Goal: Information Seeking & Learning: Find specific fact

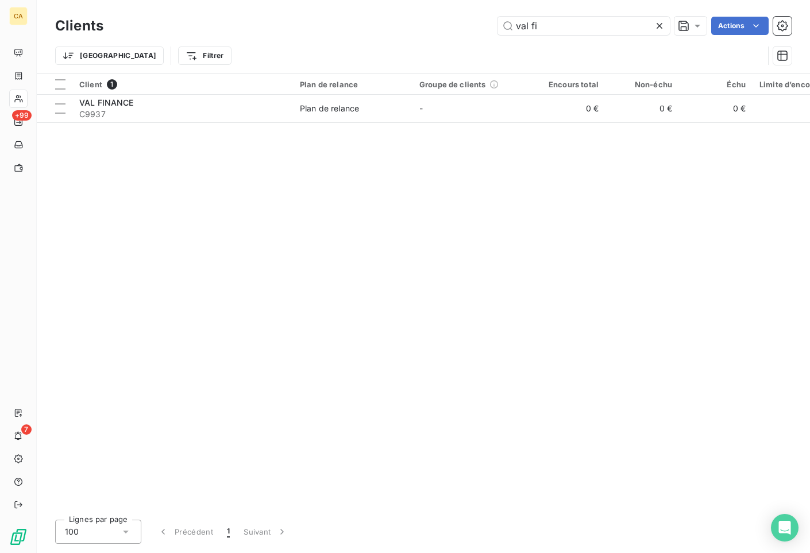
drag, startPoint x: 558, startPoint y: 29, endPoint x: 484, endPoint y: 36, distance: 74.5
click at [484, 36] on div "Clients val fi Actions" at bounding box center [423, 26] width 737 height 24
drag, startPoint x: 561, startPoint y: 25, endPoint x: 467, endPoint y: 18, distance: 94.4
click at [467, 18] on div "[PERSON_NAME] Actions" at bounding box center [454, 26] width 675 height 18
type input "domoi"
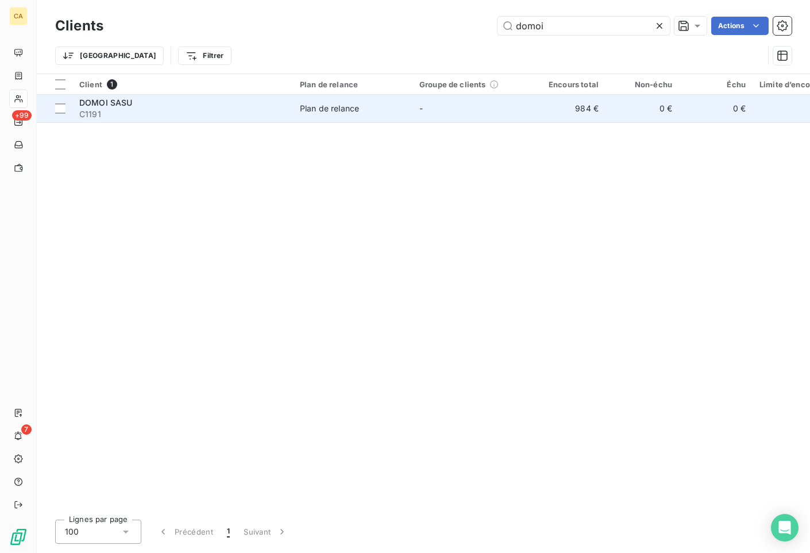
click at [133, 104] on div "DOMOI SASU" at bounding box center [182, 102] width 207 height 11
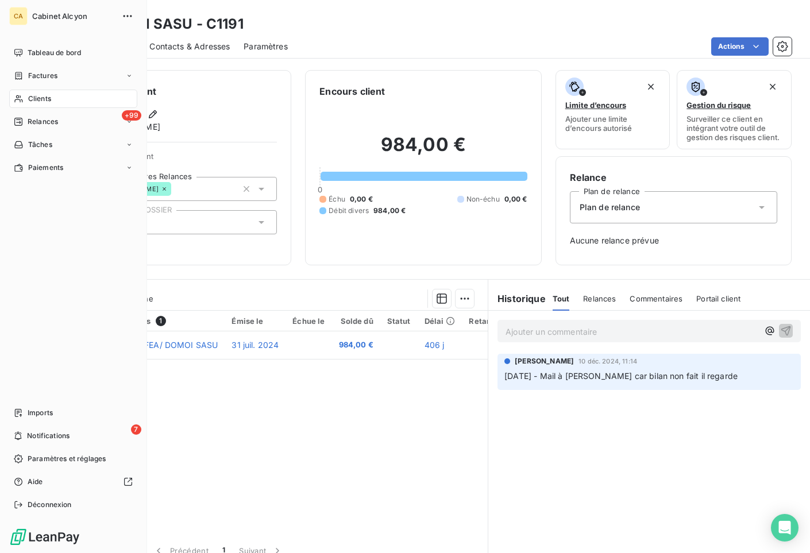
click at [33, 101] on span "Clients" at bounding box center [39, 99] width 23 height 10
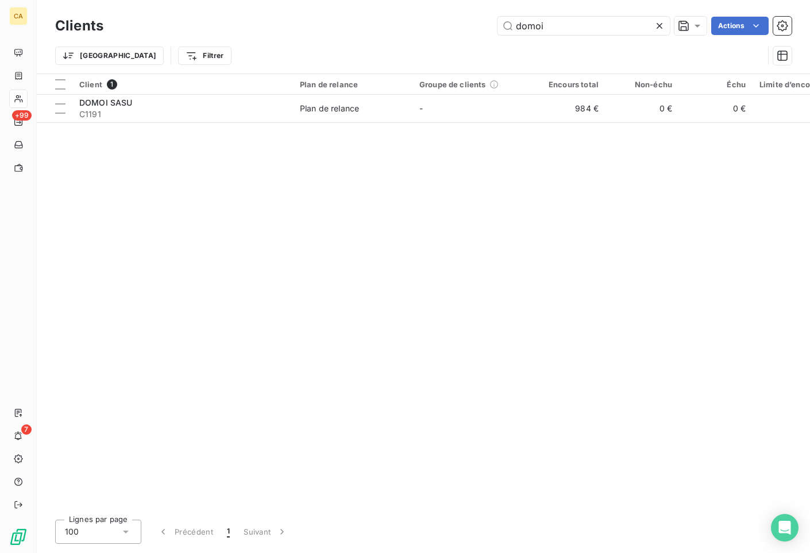
drag, startPoint x: 565, startPoint y: 27, endPoint x: 469, endPoint y: 26, distance: 96.0
click at [469, 26] on div "domoi Actions" at bounding box center [454, 26] width 675 height 18
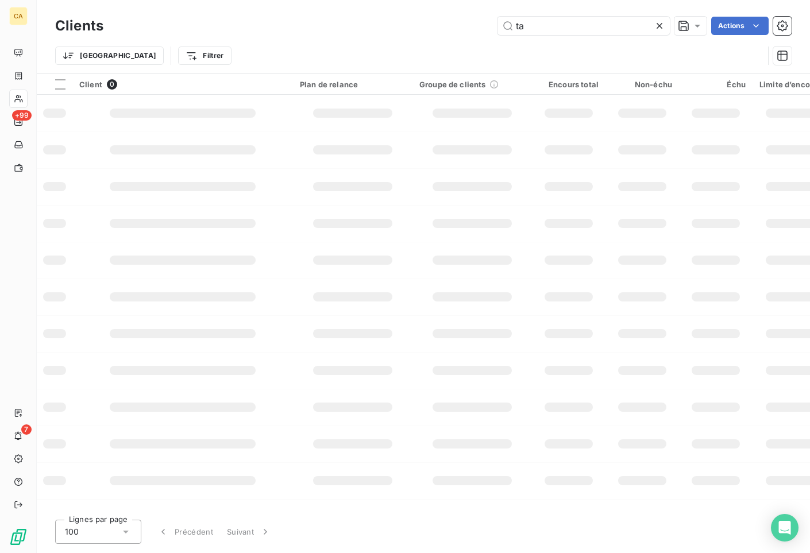
type input "t"
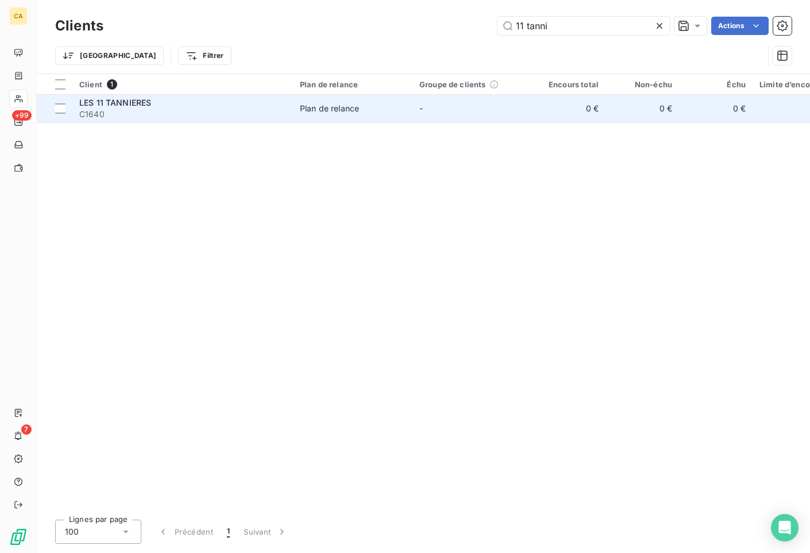
type input "11 tanni"
click at [139, 106] on span "LES 11 TANNIERES" at bounding box center [115, 103] width 72 height 10
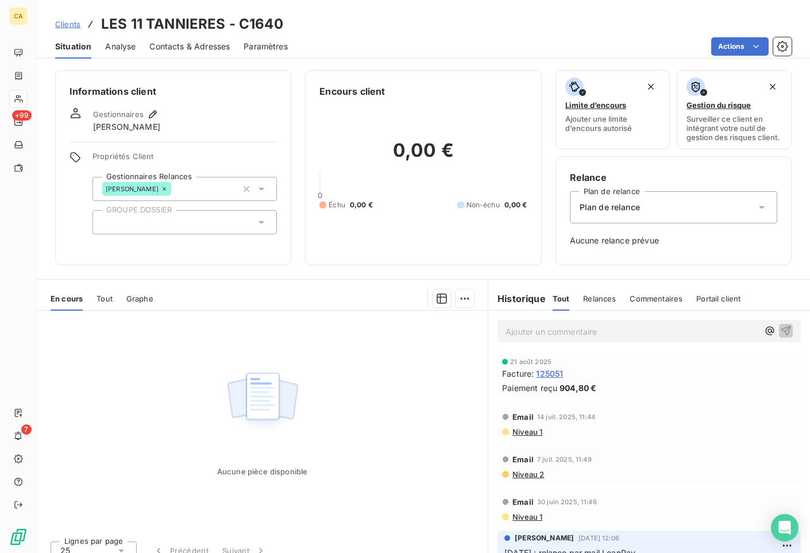
click at [102, 302] on div "Tout" at bounding box center [105, 299] width 16 height 24
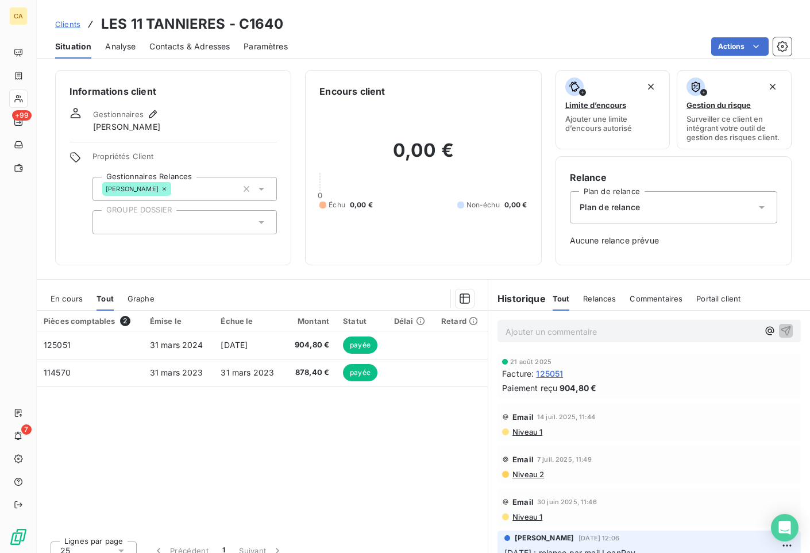
click at [65, 303] on span "En cours" at bounding box center [67, 298] width 32 height 9
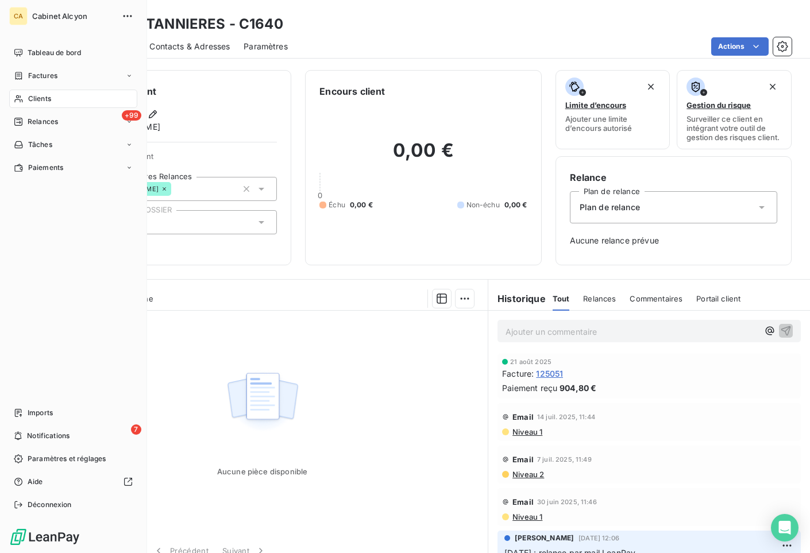
click at [32, 101] on span "Clients" at bounding box center [39, 99] width 23 height 10
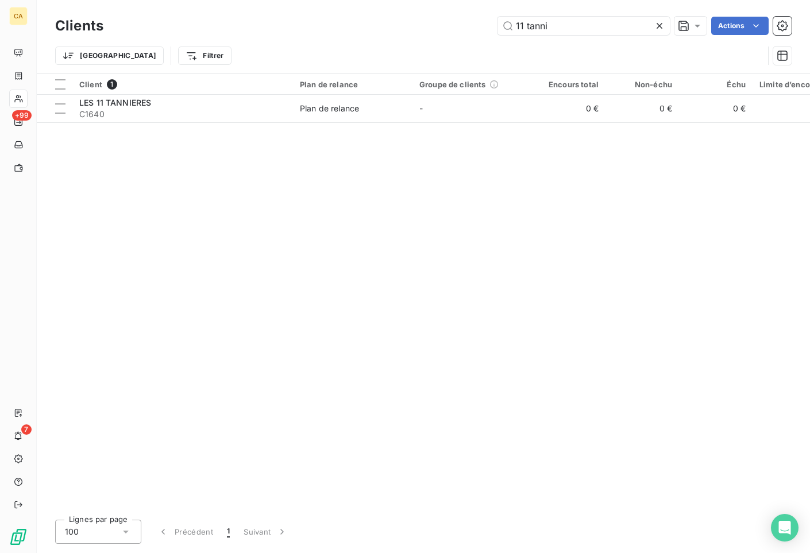
drag, startPoint x: 558, startPoint y: 24, endPoint x: 491, endPoint y: 21, distance: 66.7
click at [491, 21] on div "11 tanni Actions" at bounding box center [454, 26] width 675 height 18
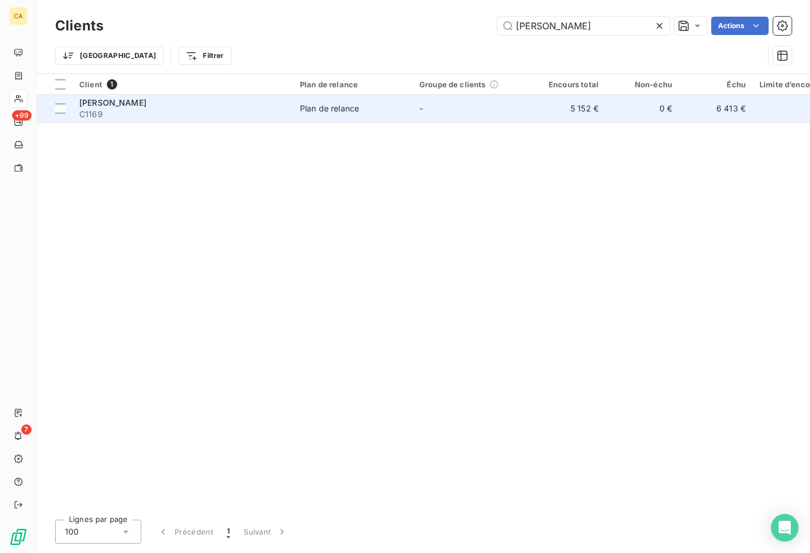
type input "[PERSON_NAME]"
click at [140, 102] on span "[PERSON_NAME]" at bounding box center [112, 103] width 67 height 10
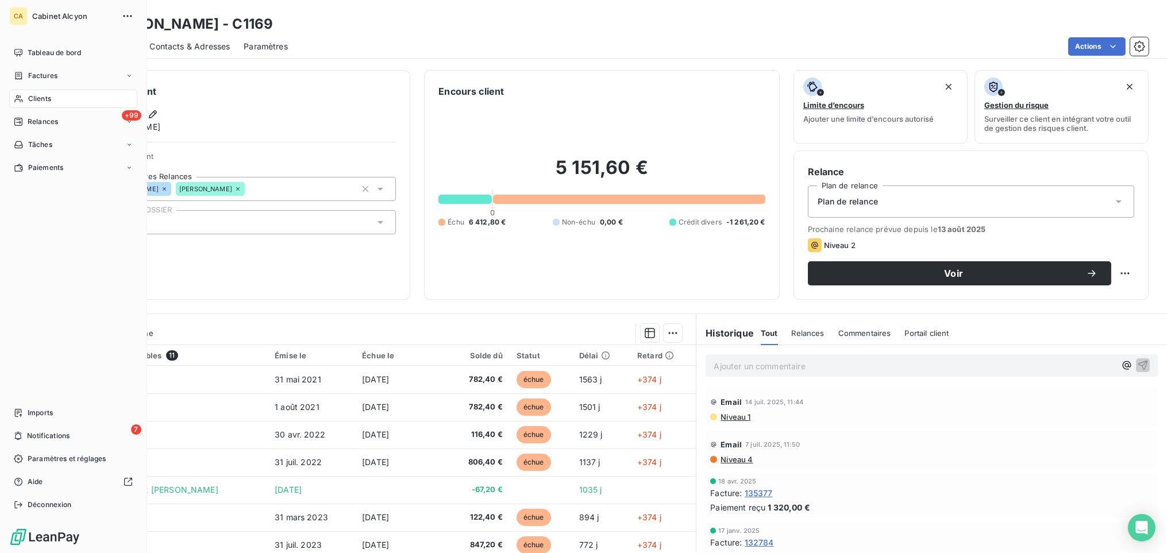
click at [38, 100] on span "Clients" at bounding box center [39, 99] width 23 height 10
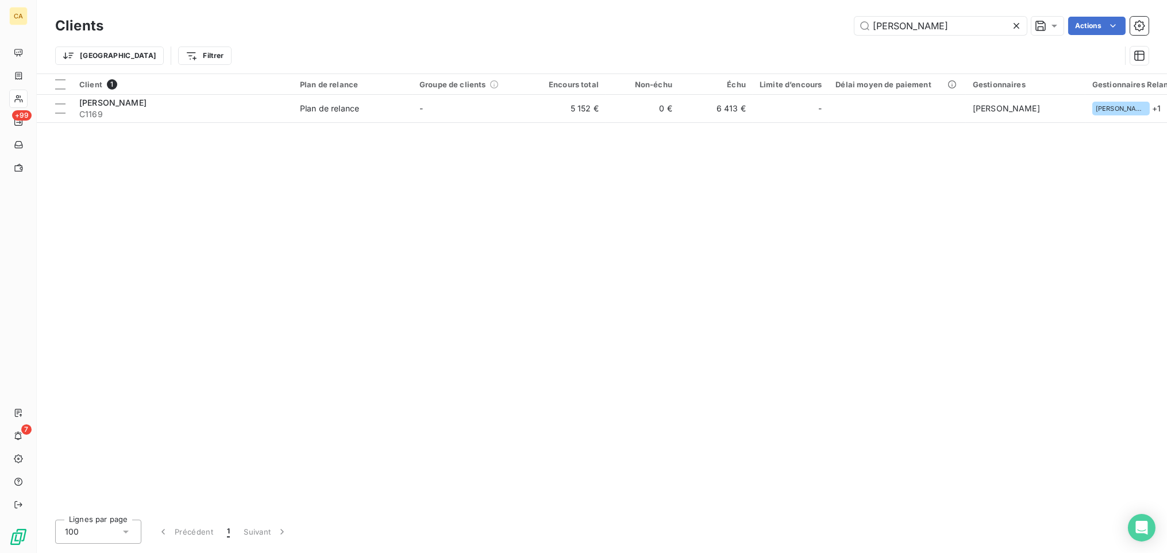
drag, startPoint x: 924, startPoint y: 25, endPoint x: 784, endPoint y: 27, distance: 140.2
click at [784, 27] on div "[PERSON_NAME] Actions" at bounding box center [632, 26] width 1031 height 18
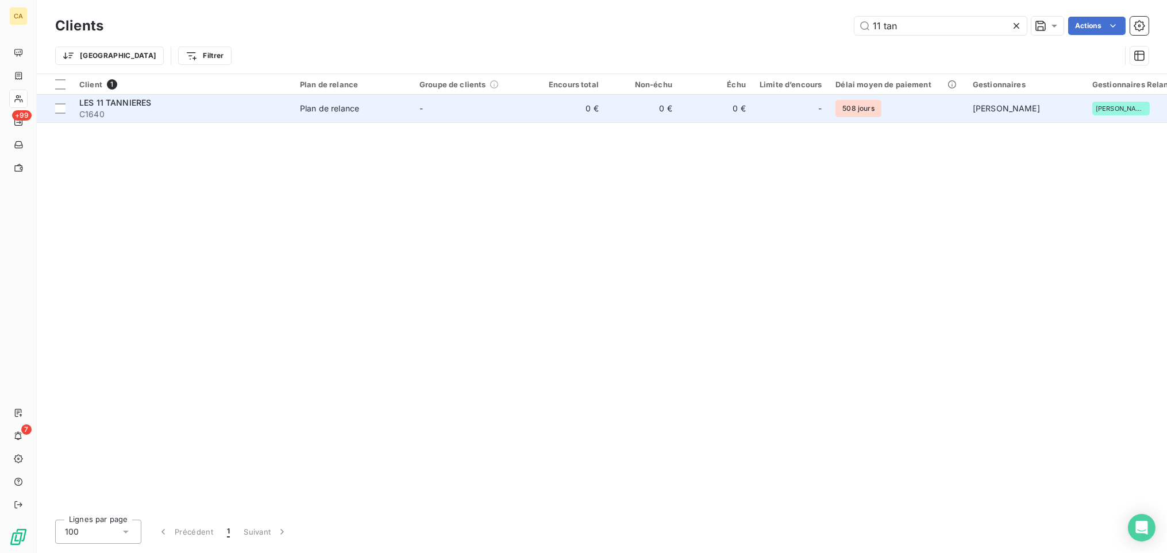
type input "11 tan"
click at [121, 100] on span "LES 11 TANNIERES" at bounding box center [115, 103] width 72 height 10
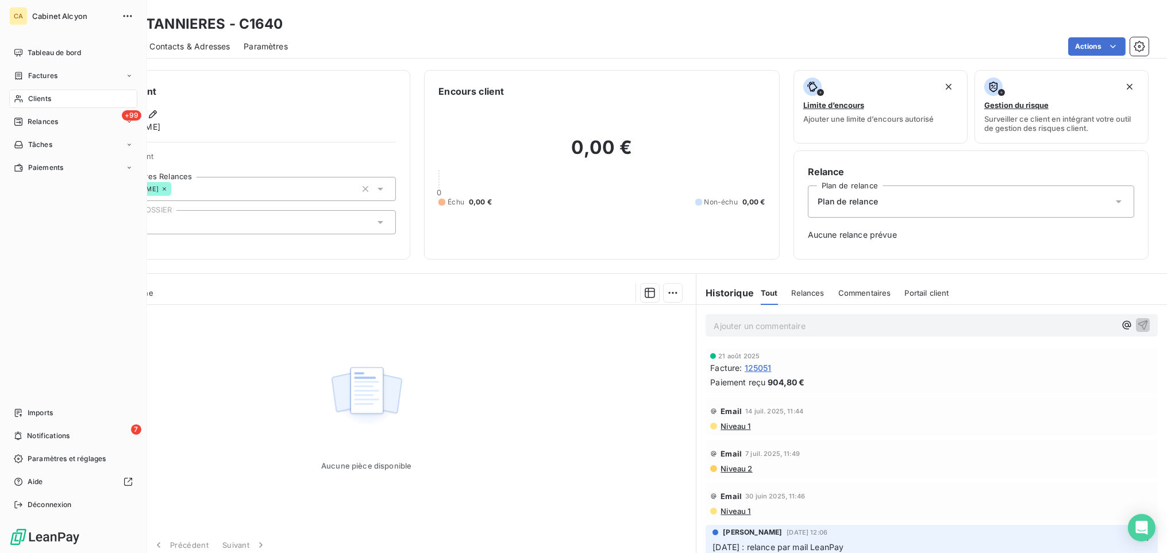
click at [36, 97] on span "Clients" at bounding box center [39, 99] width 23 height 10
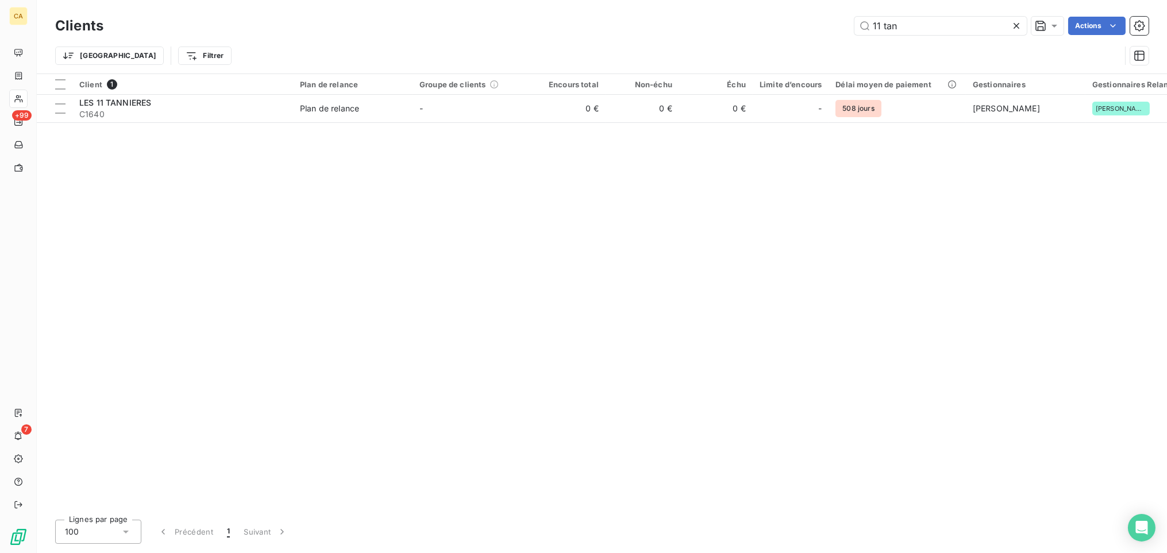
drag, startPoint x: 916, startPoint y: 24, endPoint x: 799, endPoint y: 24, distance: 117.2
click at [799, 24] on div "11 tan Actions" at bounding box center [632, 26] width 1031 height 18
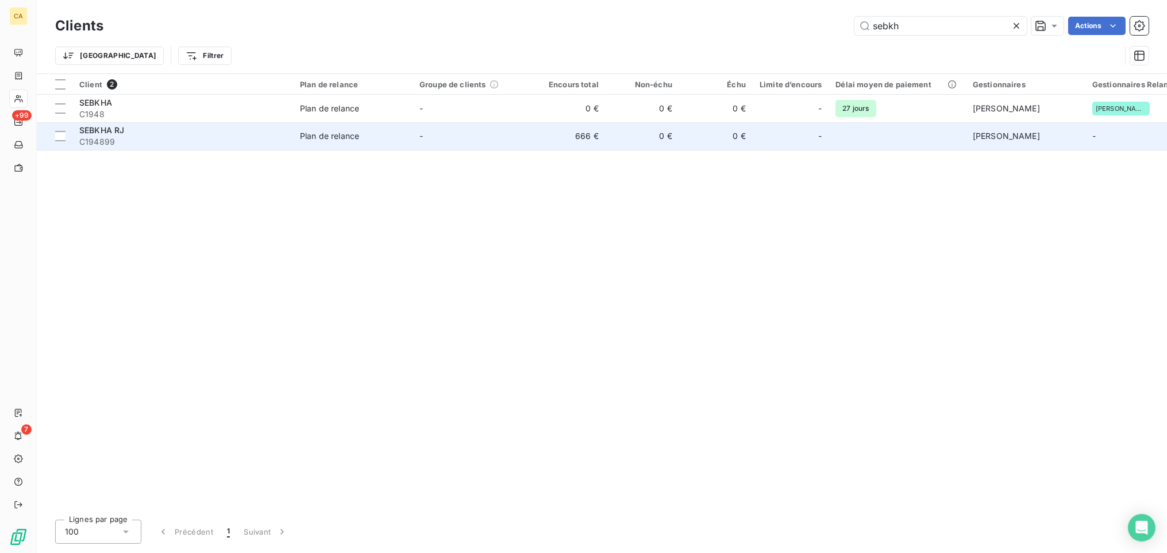
type input "sebkh"
click at [148, 129] on div "SEBKHA RJ" at bounding box center [182, 130] width 207 height 11
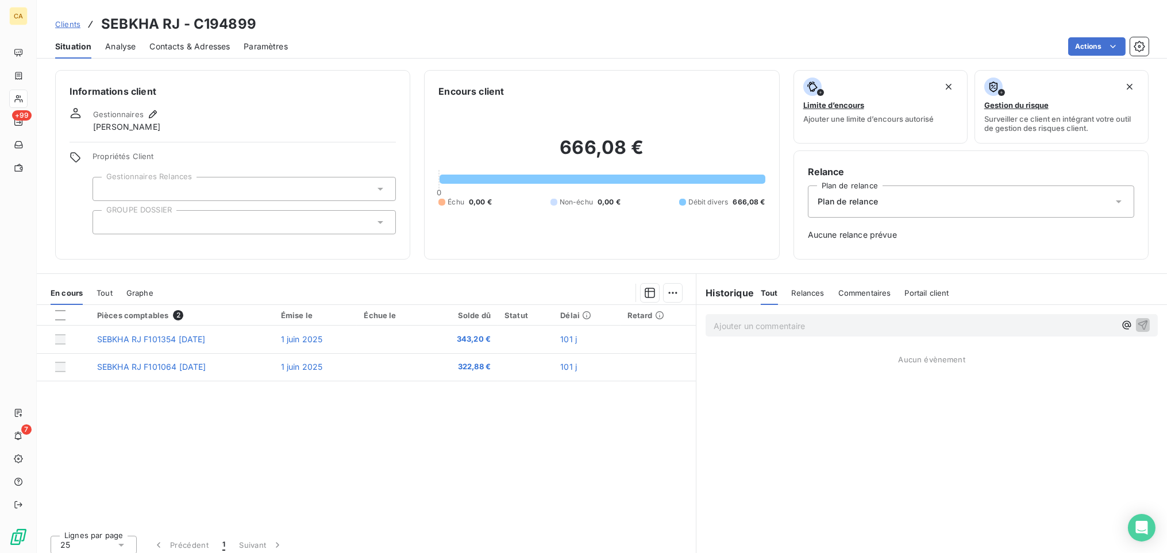
click at [106, 291] on span "Tout" at bounding box center [105, 292] width 16 height 9
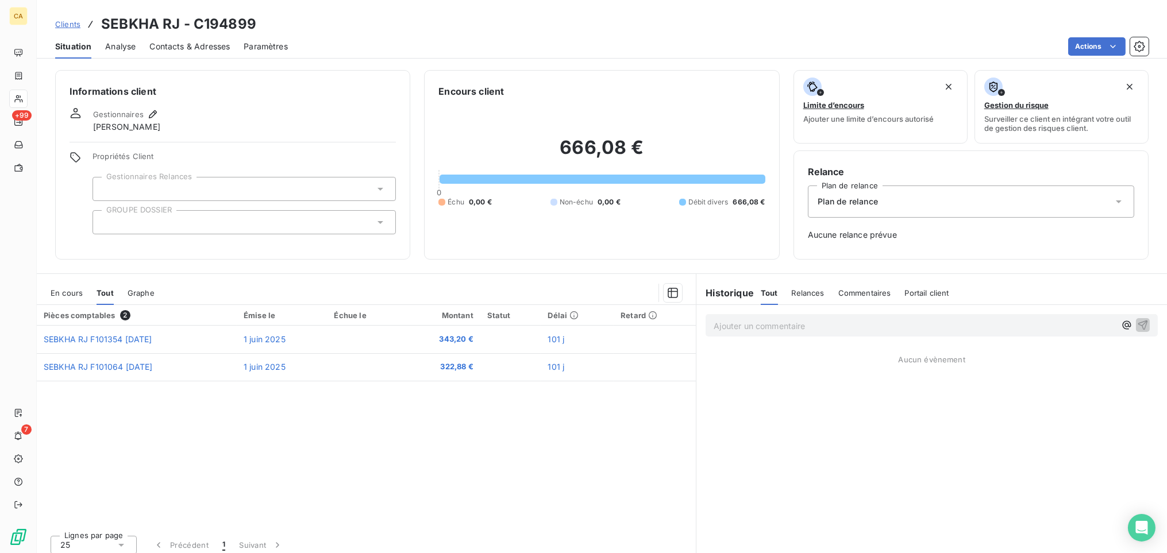
click at [67, 294] on span "En cours" at bounding box center [67, 292] width 32 height 9
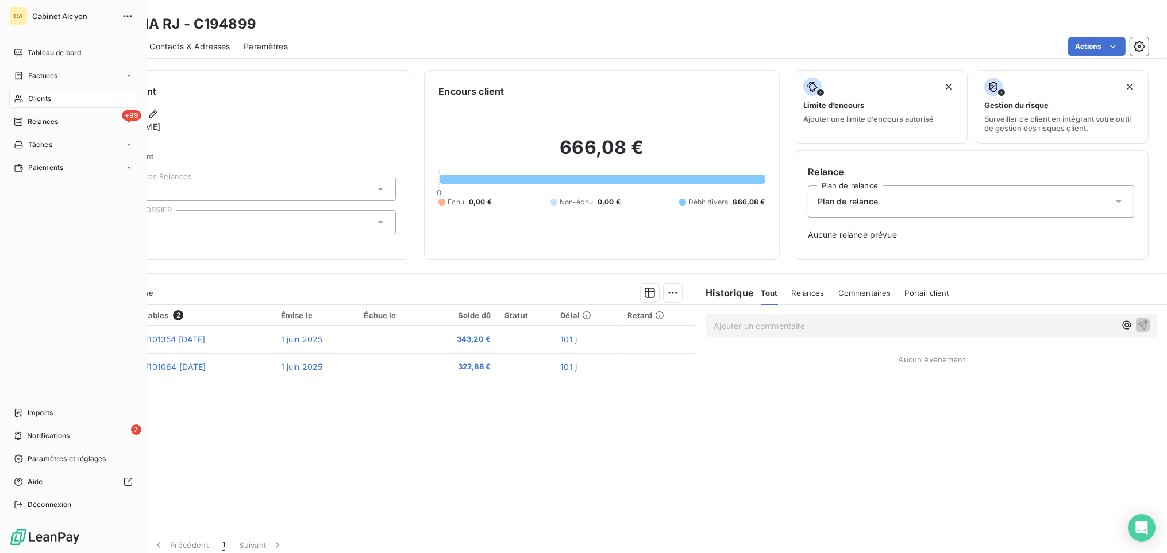
click at [13, 233] on div "Tableau de bord Factures Clients +99 Relances Tâches Paiements Imports 7 Notifi…" at bounding box center [73, 279] width 128 height 471
click at [39, 99] on span "Clients" at bounding box center [39, 99] width 23 height 10
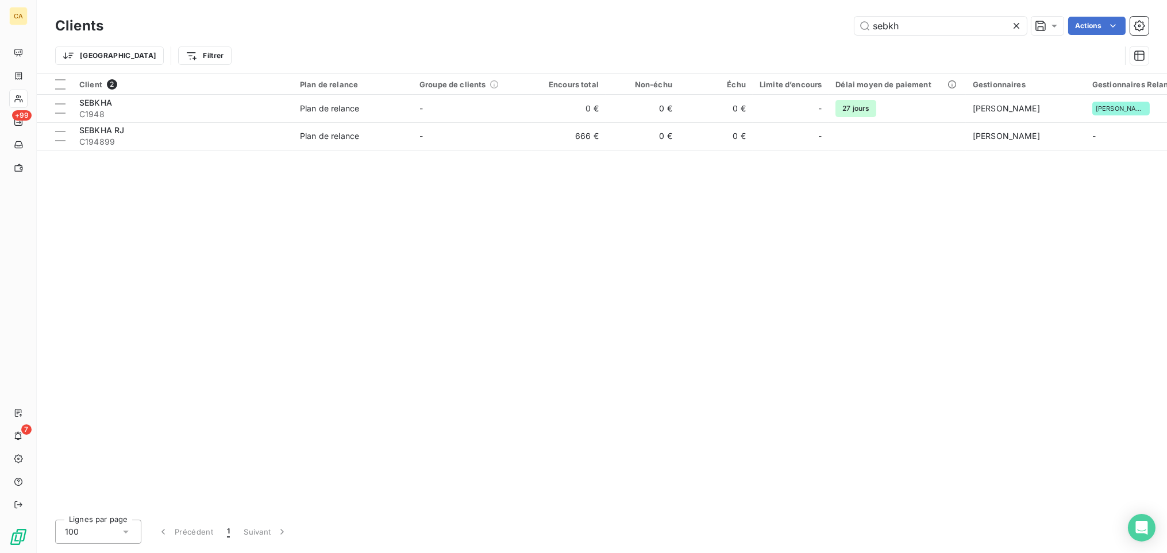
drag, startPoint x: 903, startPoint y: 24, endPoint x: 784, endPoint y: 16, distance: 119.8
click at [784, 16] on div "Clients sebkh Actions" at bounding box center [601, 26] width 1093 height 24
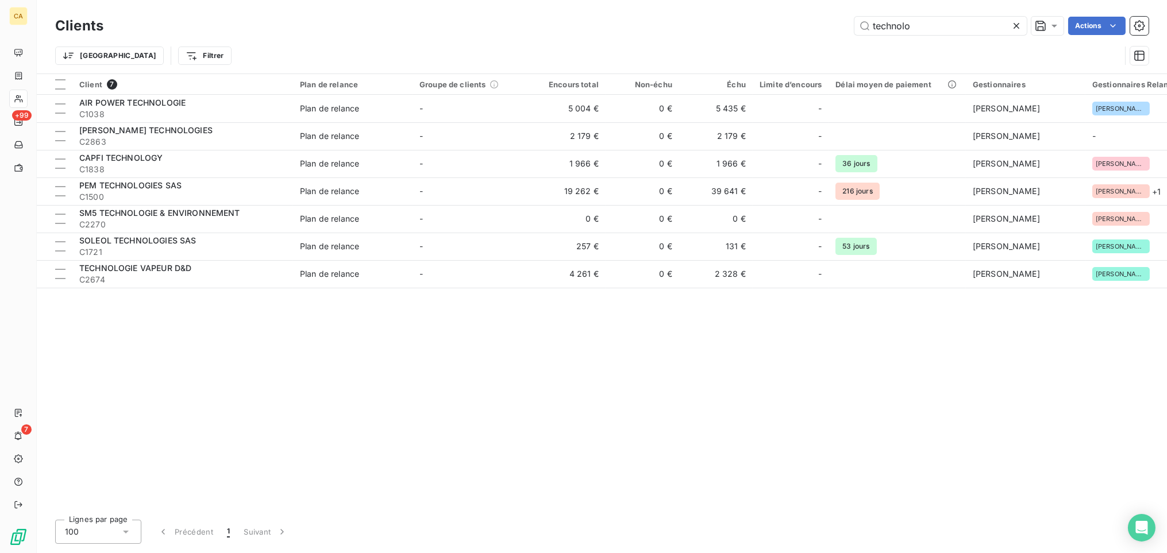
type input "technolo"
click at [607, 407] on div "Client 7 Plan de relance Groupe de clients Encours total Non-échu Échu Limite d…" at bounding box center [602, 292] width 1130 height 437
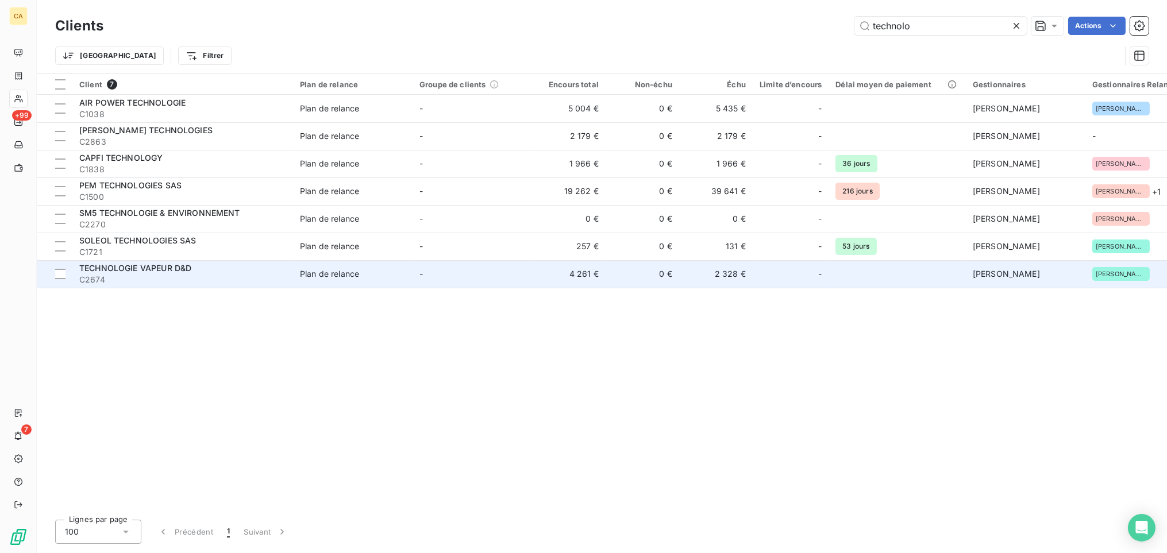
click at [175, 268] on span "TECHNOLOGIE VAPEUR D&D" at bounding box center [135, 268] width 112 height 10
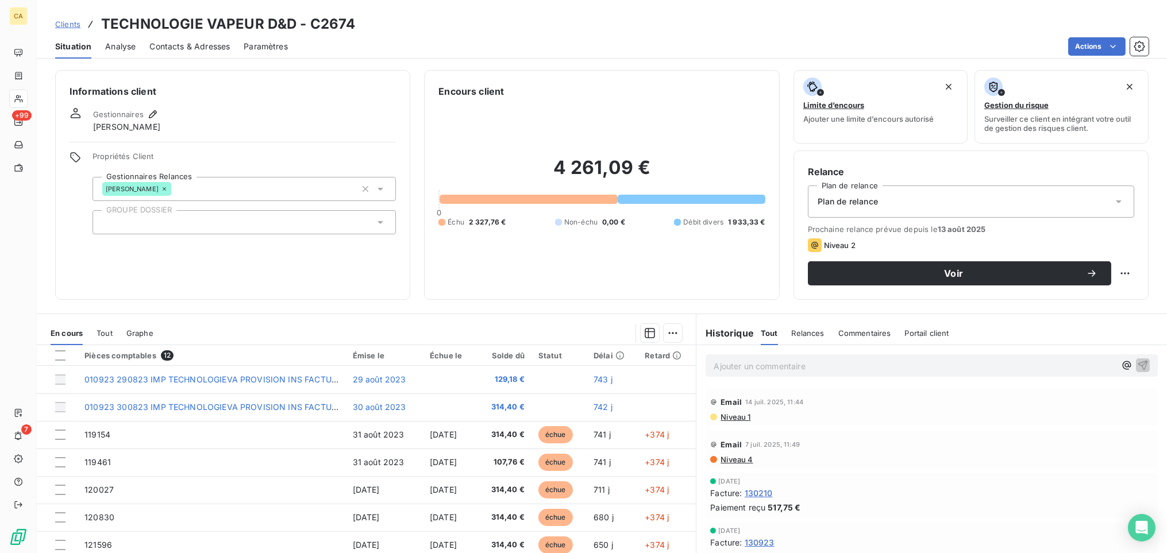
click at [110, 330] on span "Tout" at bounding box center [105, 333] width 16 height 9
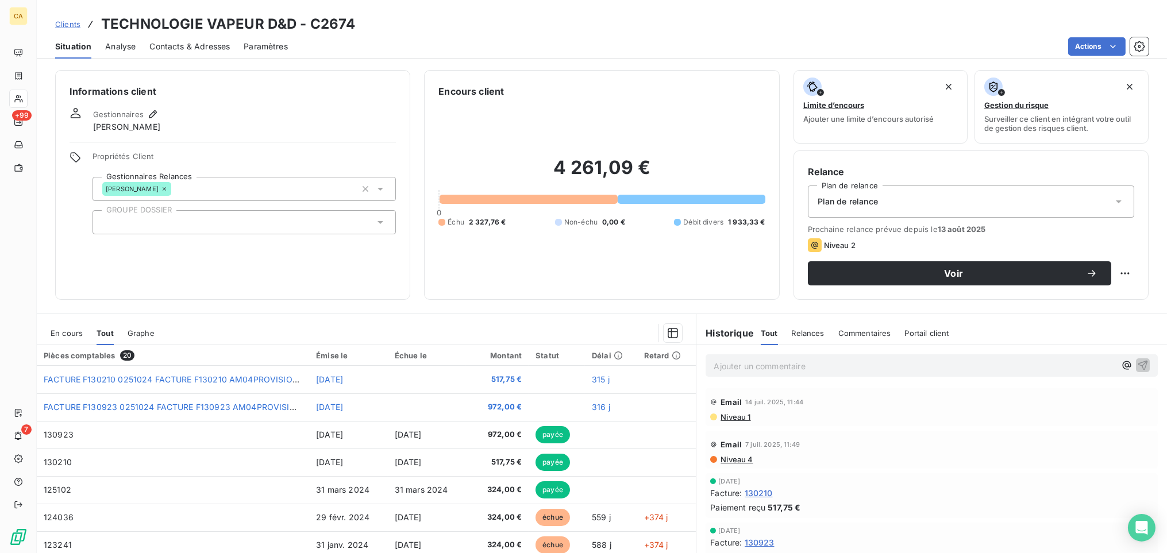
click at [104, 333] on span "Tout" at bounding box center [105, 333] width 17 height 9
drag, startPoint x: 630, startPoint y: 165, endPoint x: 541, endPoint y: 161, distance: 89.7
click at [541, 161] on h2 "4 261,09 €" at bounding box center [601, 173] width 326 height 34
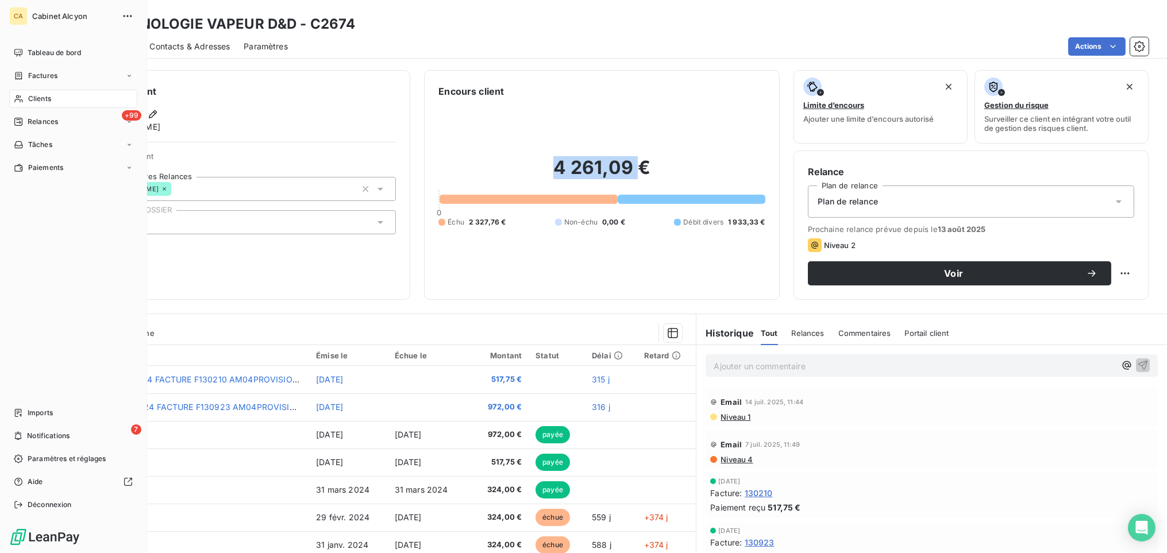
click at [45, 98] on span "Clients" at bounding box center [39, 99] width 23 height 10
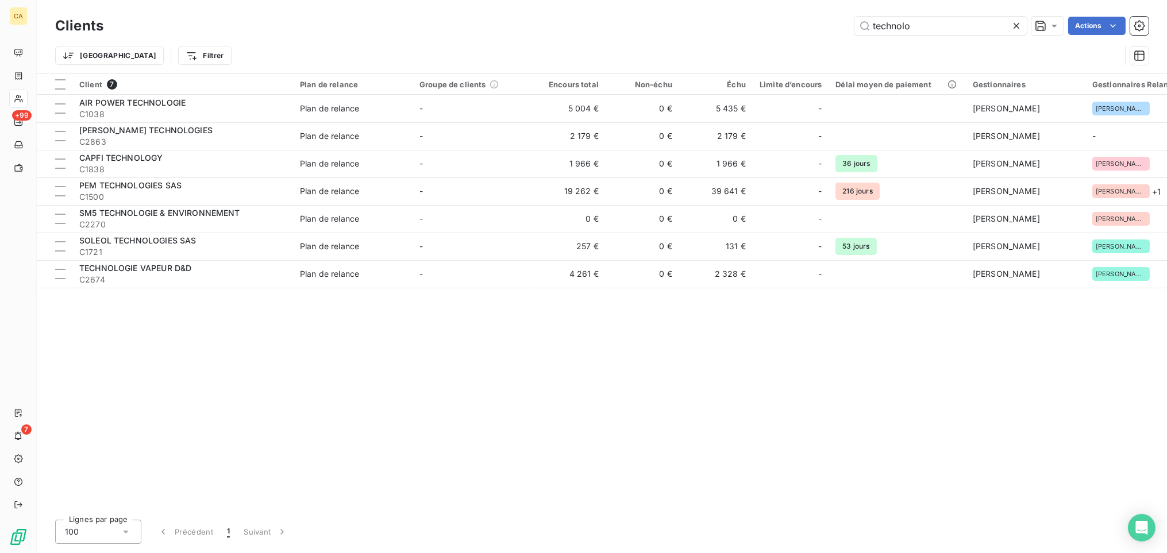
drag, startPoint x: 870, startPoint y: 20, endPoint x: 788, endPoint y: 11, distance: 83.1
click at [788, 11] on div "Clients technolo Actions Trier Filtrer" at bounding box center [602, 37] width 1130 height 74
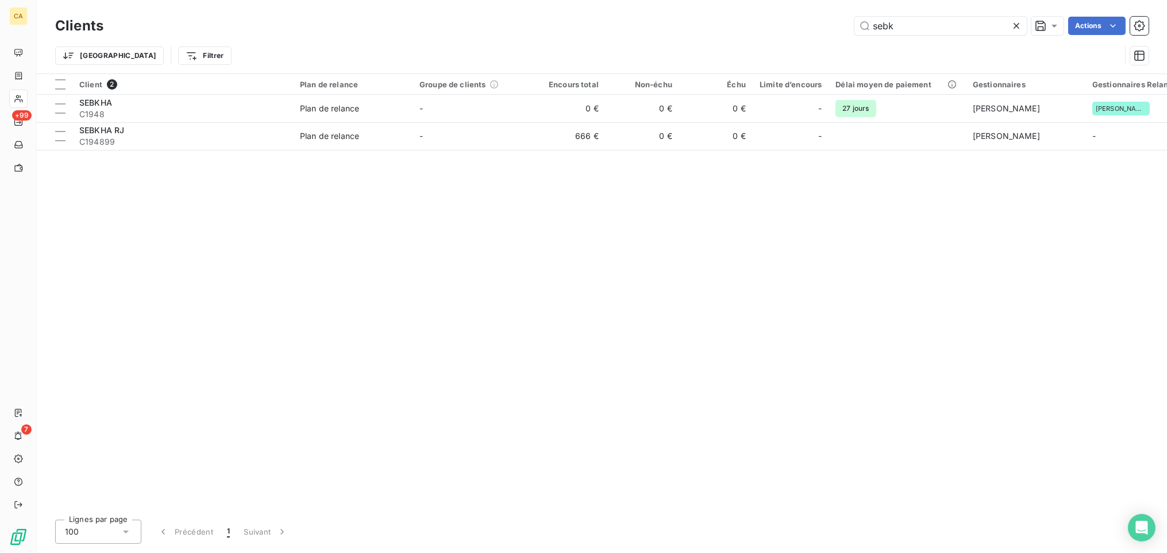
drag, startPoint x: 906, startPoint y: 25, endPoint x: 826, endPoint y: 26, distance: 80.4
click at [810, 26] on div "sebk Actions" at bounding box center [632, 26] width 1031 height 18
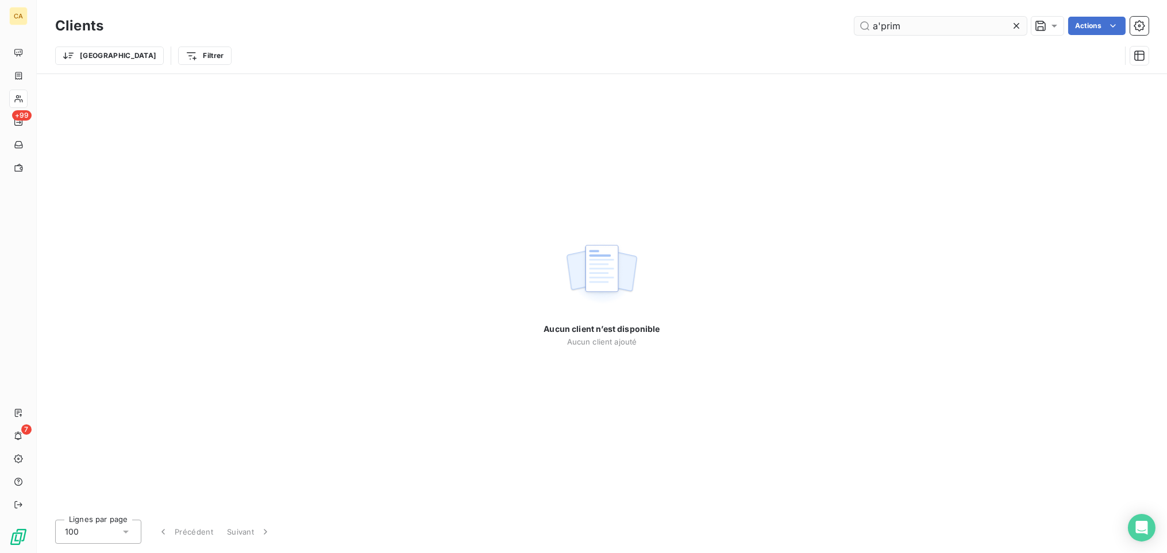
click at [810, 27] on input "a'prim" at bounding box center [940, 26] width 172 height 18
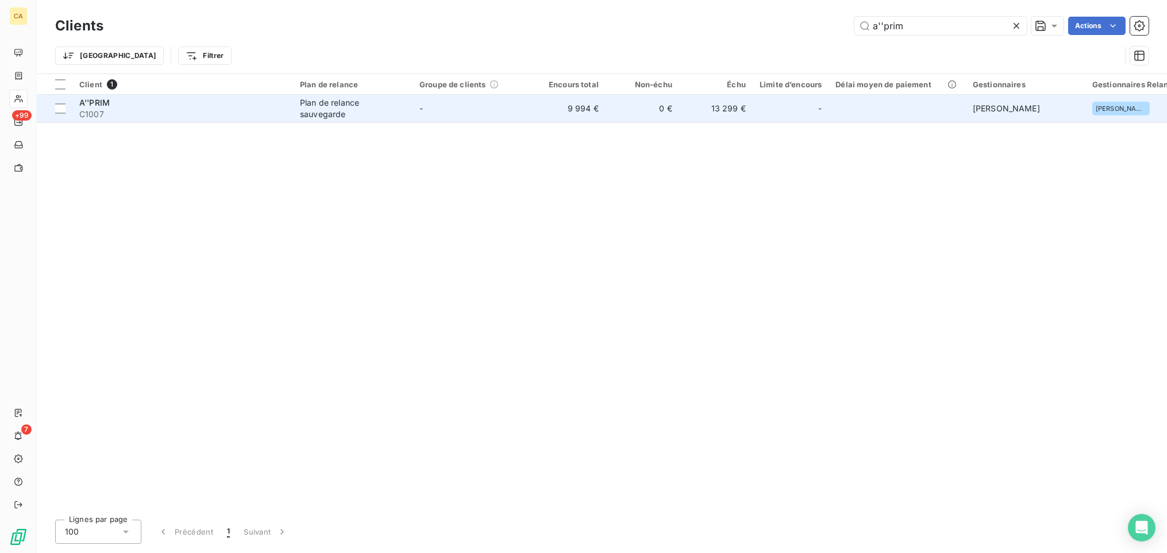
type input "a''prim"
click at [107, 102] on span "A''PRIM" at bounding box center [94, 103] width 30 height 10
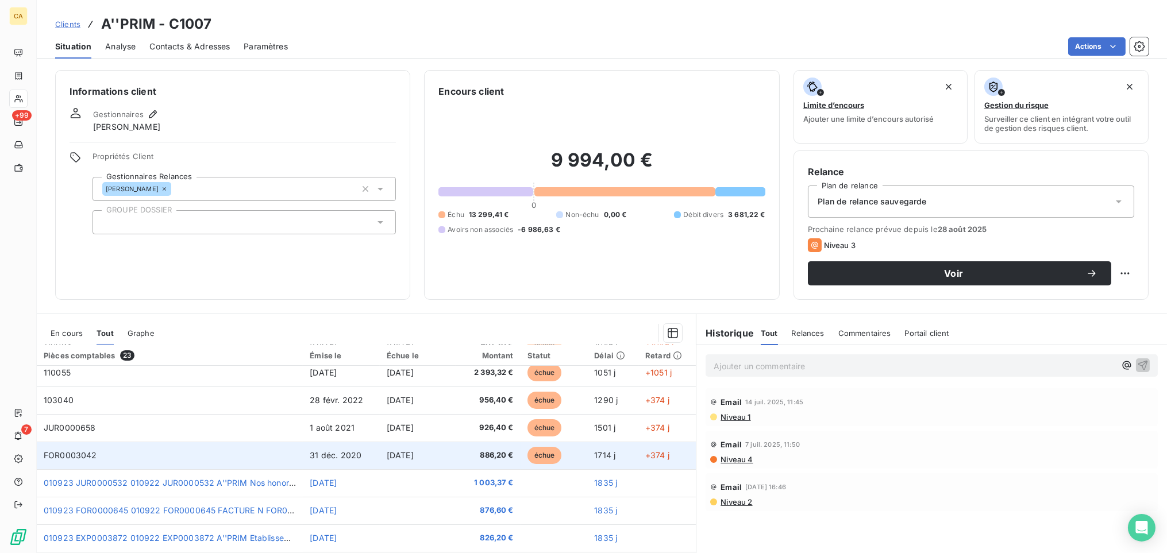
scroll to position [64, 0]
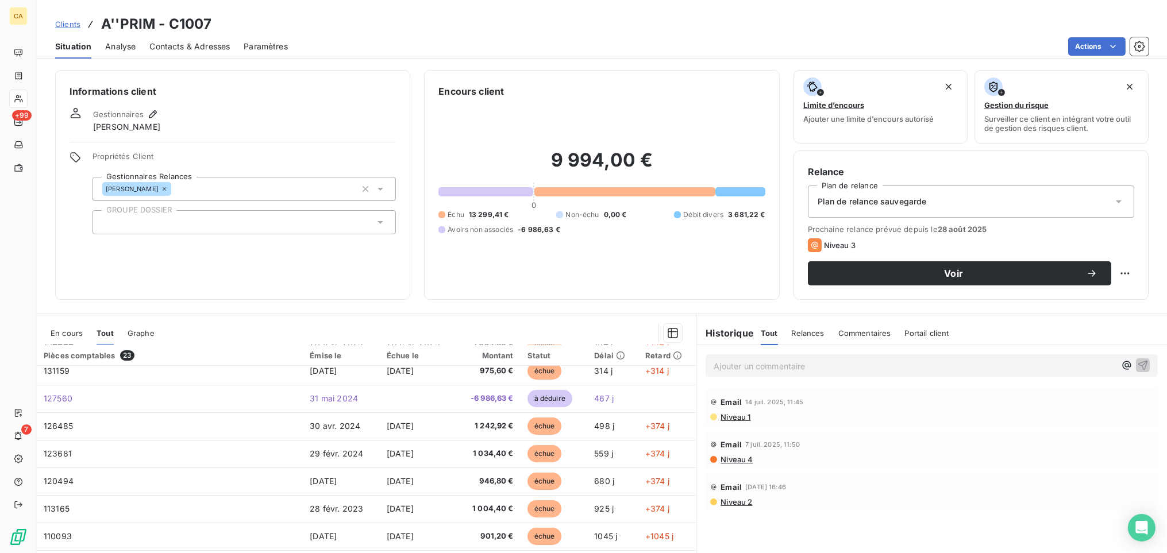
click at [585, 159] on h2 "9 994,00 €" at bounding box center [601, 166] width 326 height 34
drag, startPoint x: 211, startPoint y: 22, endPoint x: 102, endPoint y: 29, distance: 109.4
click at [102, 29] on div "Clients A''PRIM - C1007" at bounding box center [602, 24] width 1130 height 21
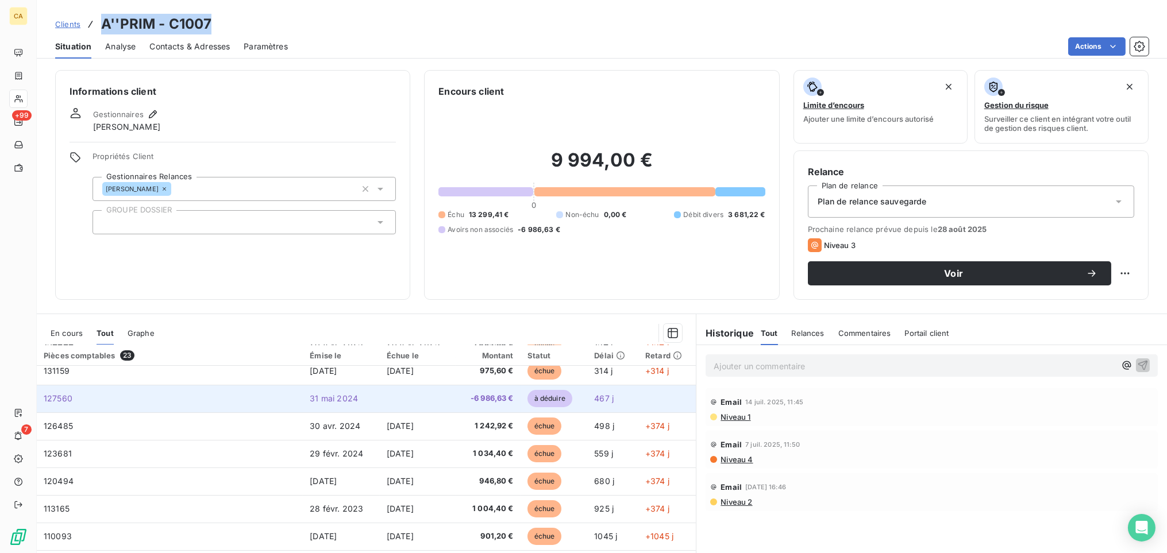
copy h3 "A''PRIM - C1007"
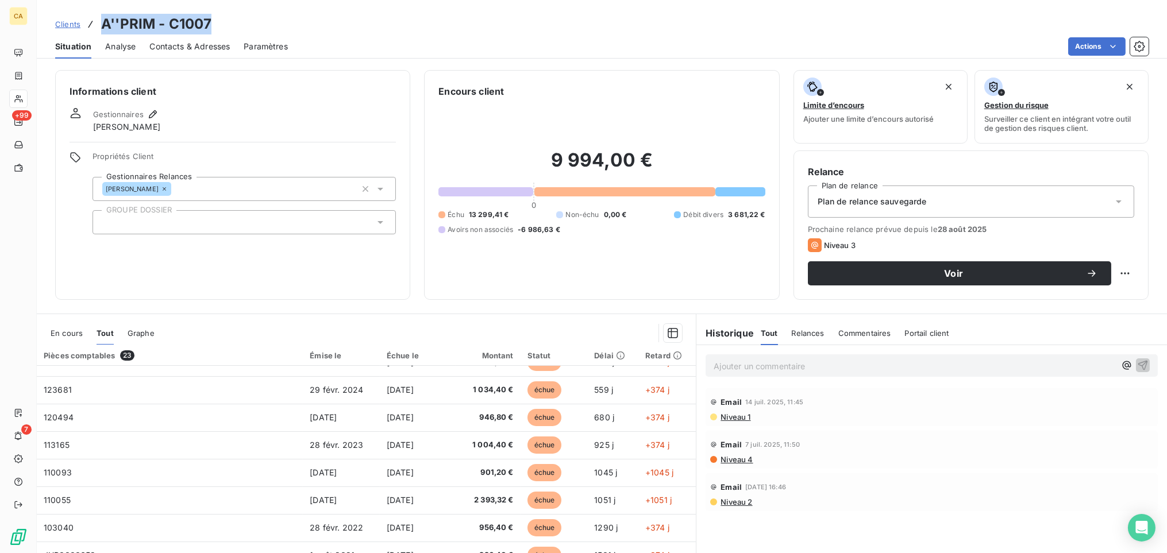
scroll to position [0, 0]
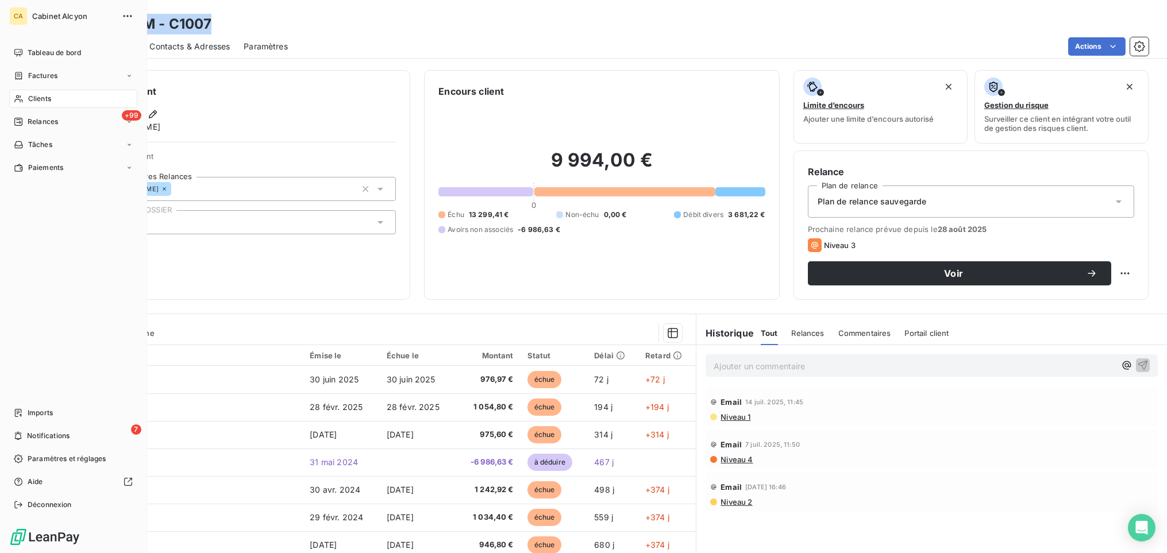
click at [42, 99] on span "Clients" at bounding box center [39, 99] width 23 height 10
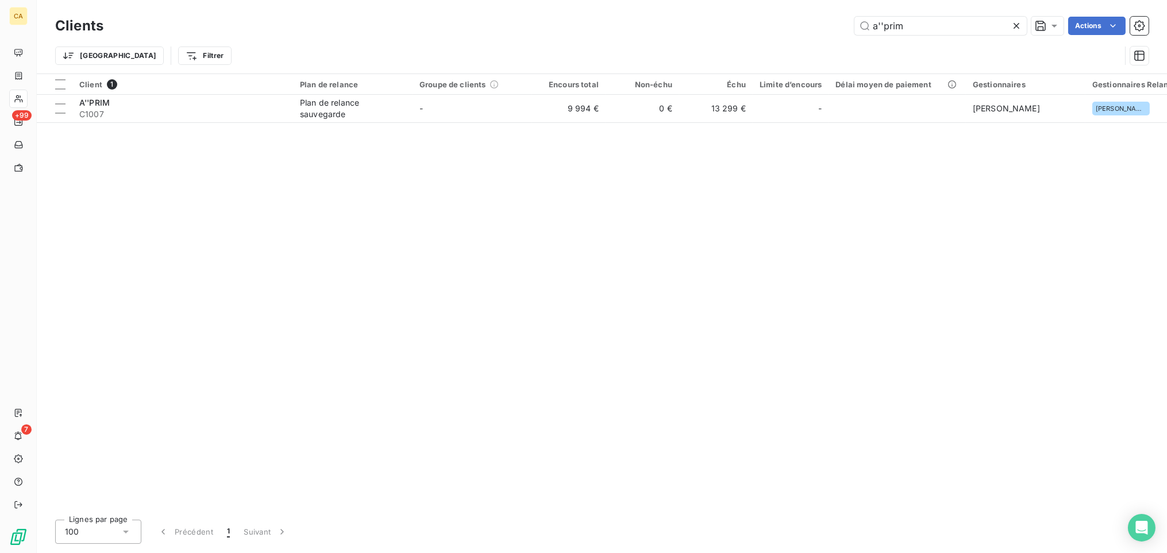
drag, startPoint x: 925, startPoint y: 25, endPoint x: 847, endPoint y: 25, distance: 78.1
click at [810, 25] on div "a''prim Actions" at bounding box center [632, 26] width 1031 height 18
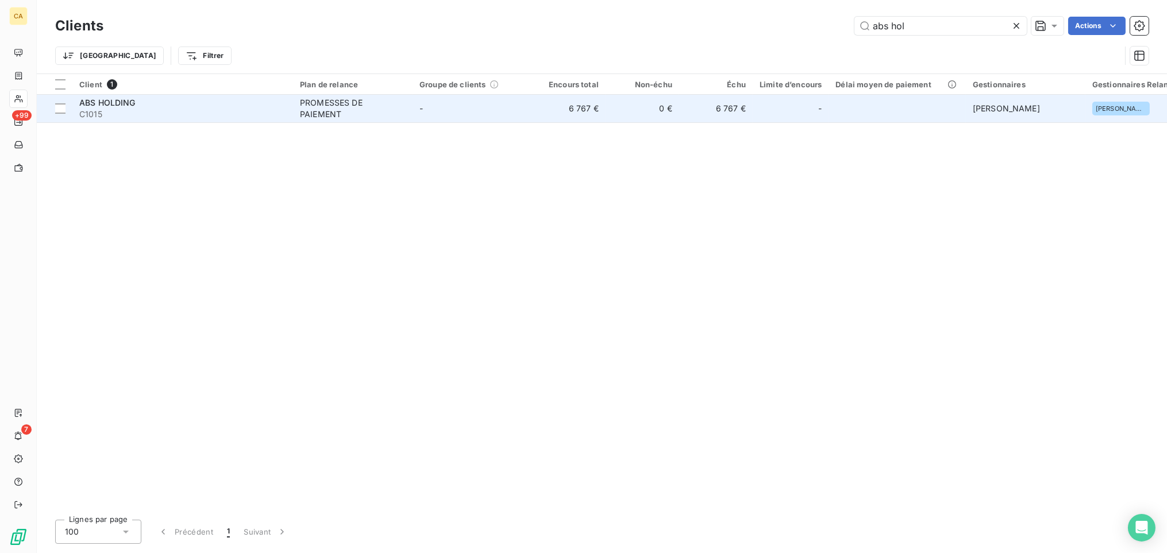
type input "abs hol"
click at [121, 105] on span "ABS HOLDING" at bounding box center [107, 103] width 56 height 10
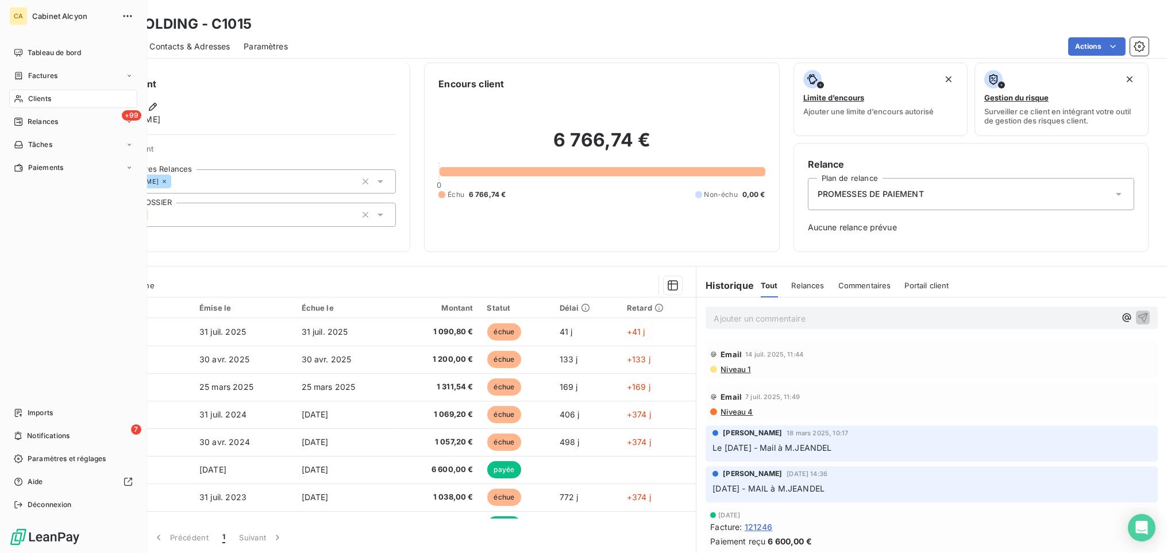
click at [30, 97] on span "Clients" at bounding box center [39, 99] width 23 height 10
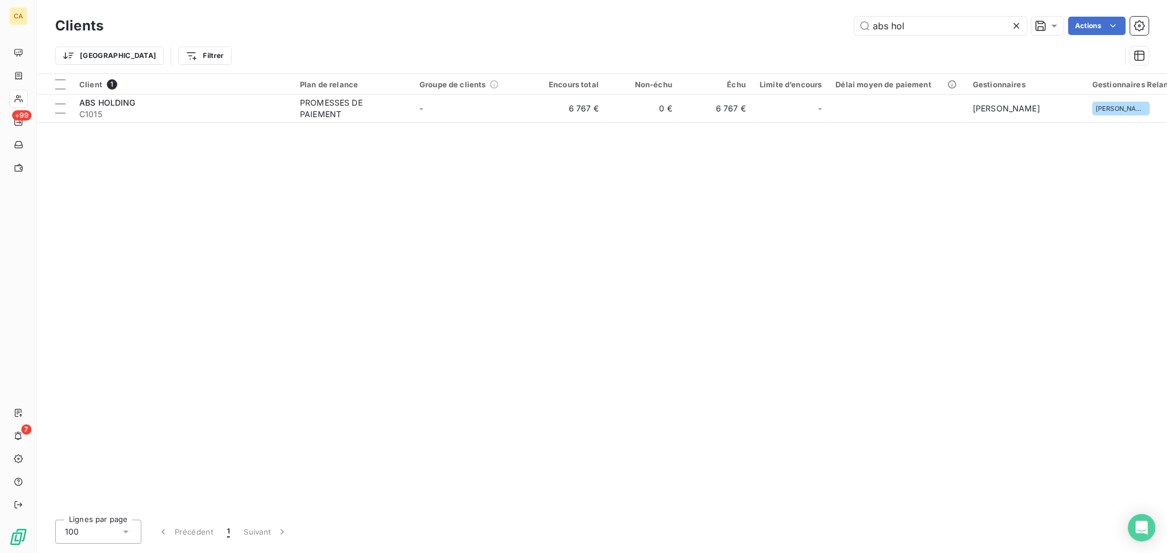
drag, startPoint x: 894, startPoint y: 25, endPoint x: 802, endPoint y: 20, distance: 92.1
click at [805, 20] on div "abs hol Actions" at bounding box center [632, 26] width 1031 height 18
type input "i"
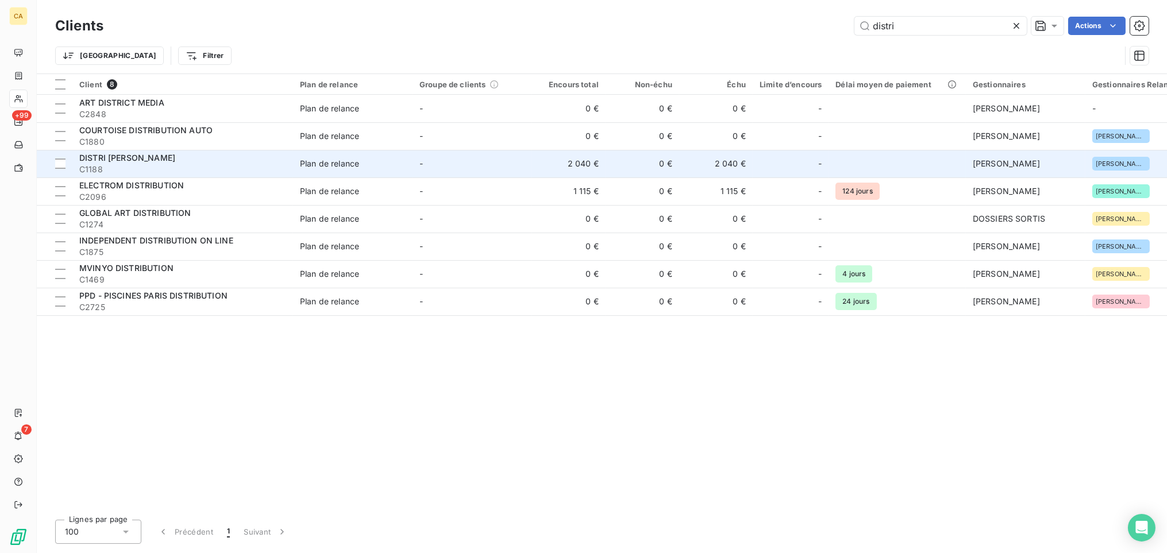
type input "distri"
click at [115, 161] on span "DISTRI [PERSON_NAME]" at bounding box center [127, 158] width 96 height 10
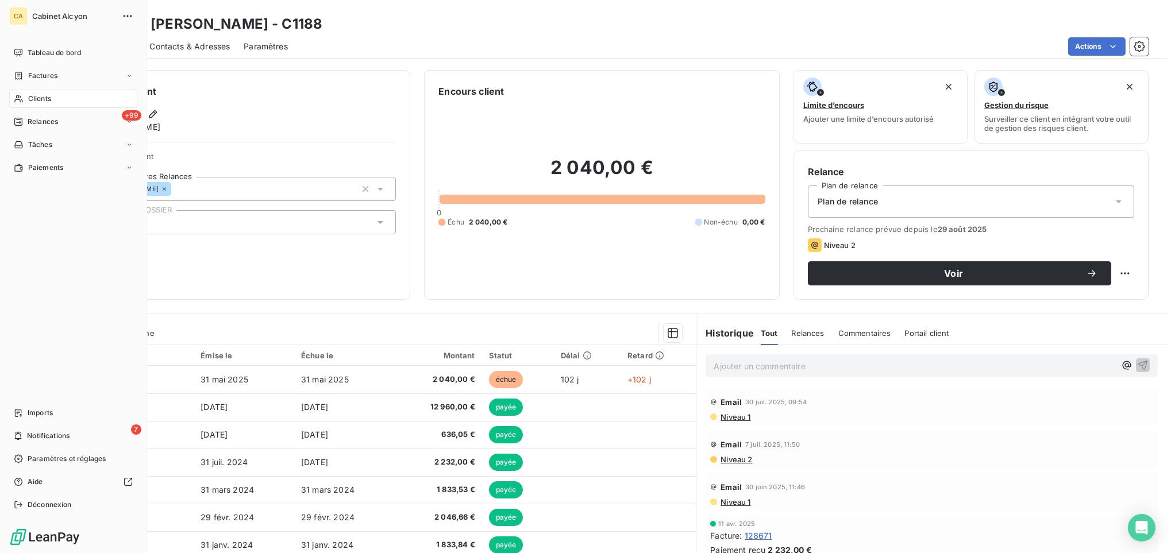
click at [35, 94] on span "Clients" at bounding box center [39, 99] width 23 height 10
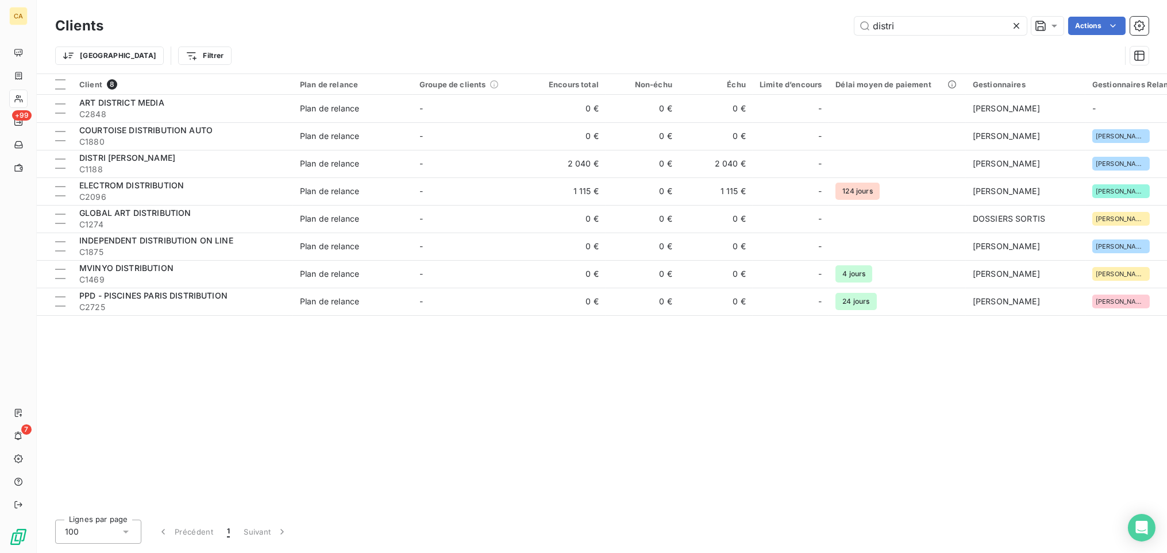
drag, startPoint x: 906, startPoint y: 20, endPoint x: 791, endPoint y: 15, distance: 115.0
click at [804, 21] on div "distri Actions" at bounding box center [632, 26] width 1031 height 18
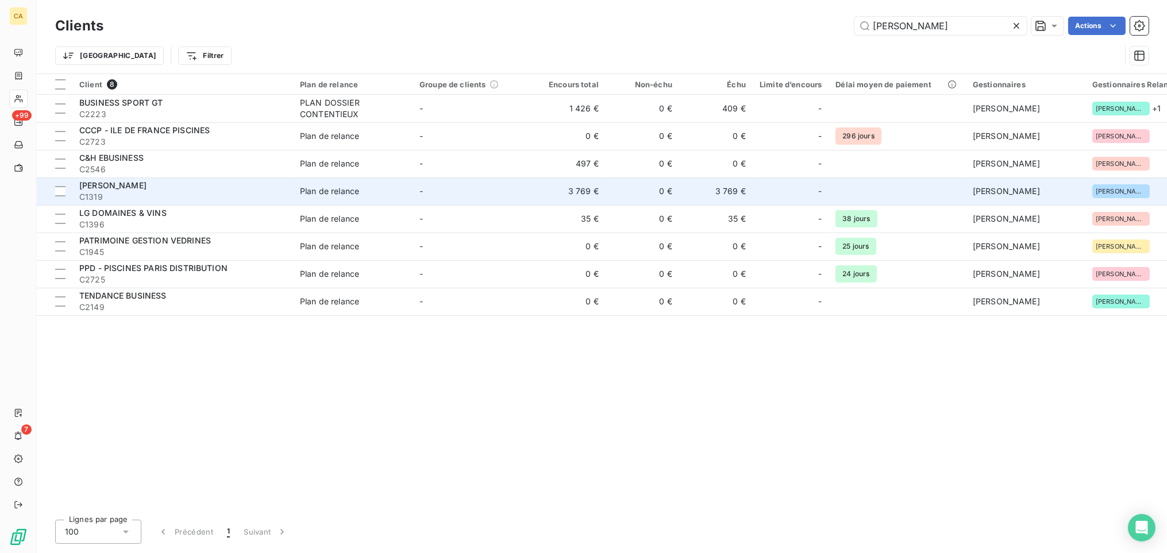
type input "[PERSON_NAME]"
click at [101, 193] on span "C1319" at bounding box center [182, 196] width 207 height 11
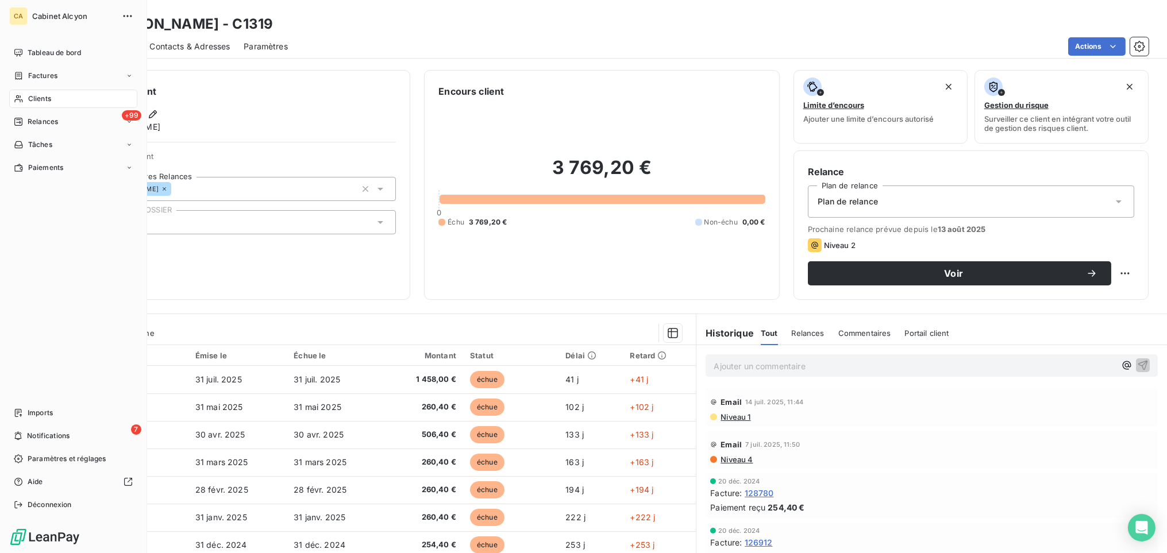
click at [40, 100] on span "Clients" at bounding box center [39, 99] width 23 height 10
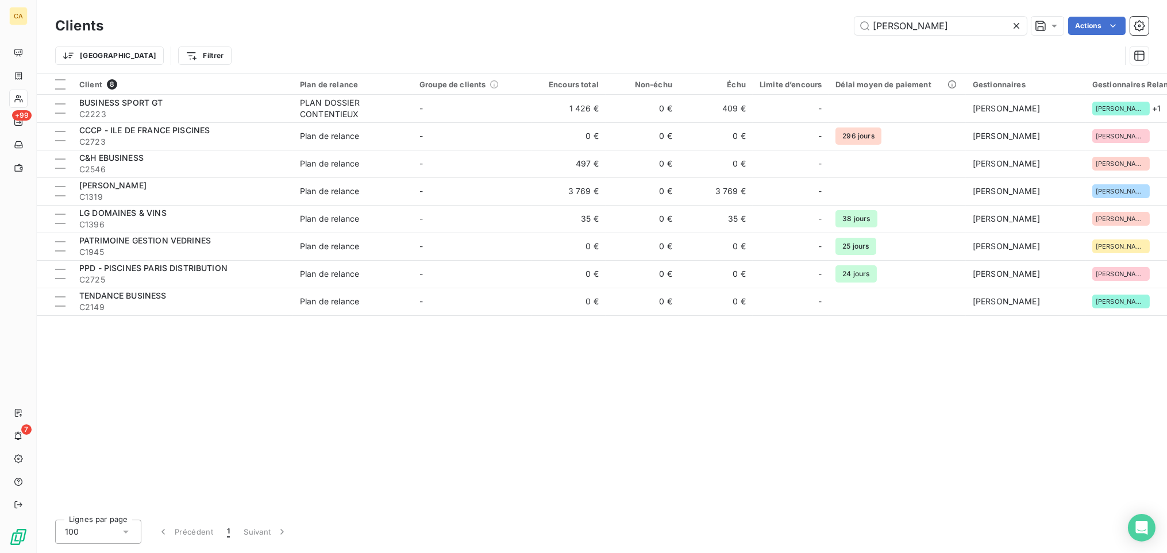
drag, startPoint x: 932, startPoint y: 20, endPoint x: 814, endPoint y: 18, distance: 118.4
click at [810, 20] on div "[PERSON_NAME] Actions" at bounding box center [632, 26] width 1031 height 18
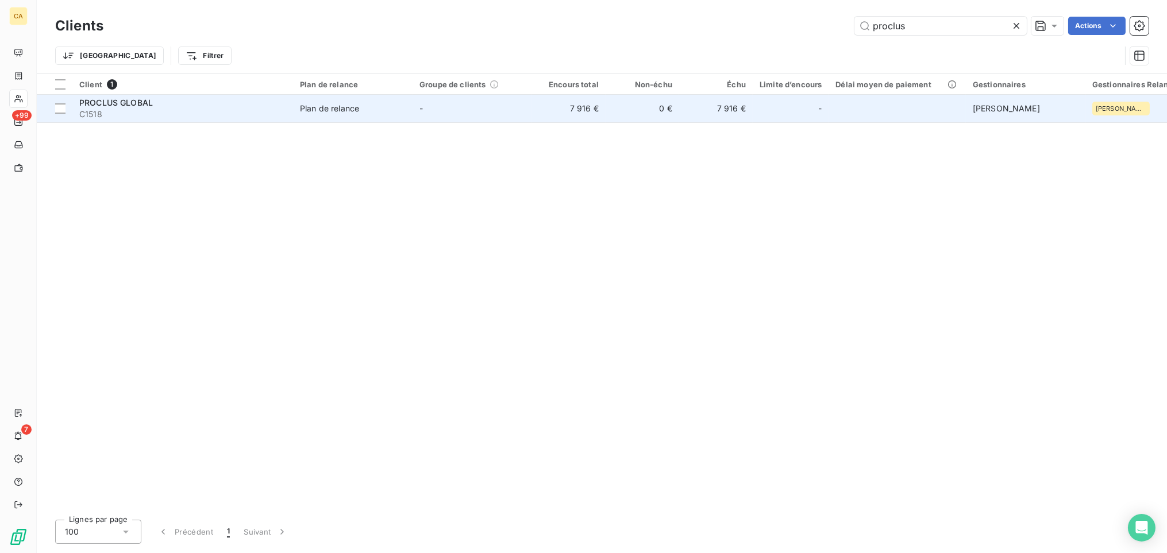
type input "proclus"
click at [121, 101] on span "PROCLUS GLOBAL" at bounding box center [116, 103] width 74 height 10
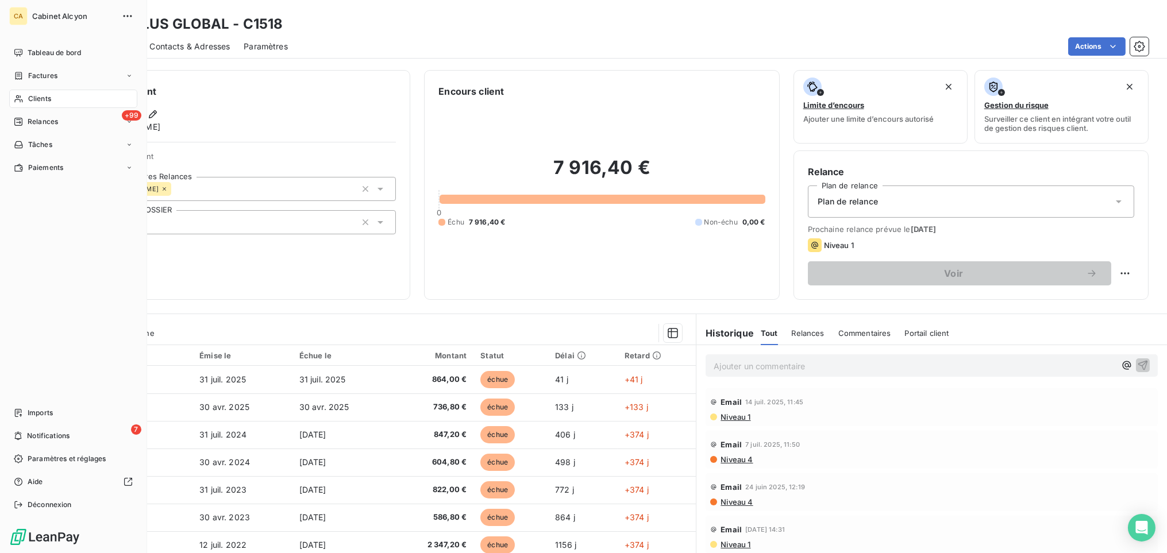
click at [37, 99] on span "Clients" at bounding box center [39, 99] width 23 height 10
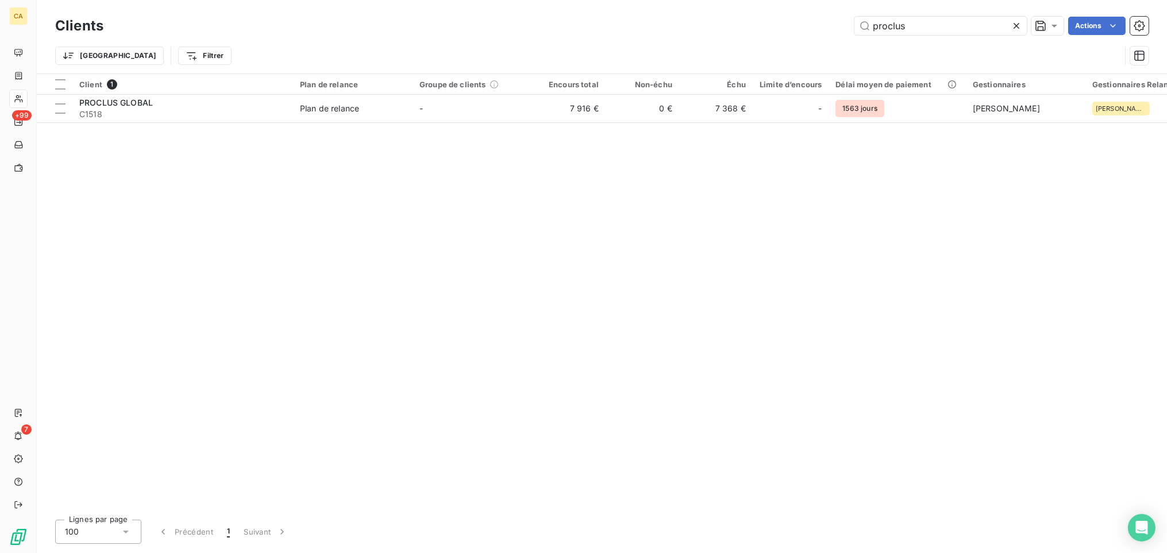
drag, startPoint x: 938, startPoint y: 26, endPoint x: 804, endPoint y: 21, distance: 133.4
click at [804, 21] on div "proclus Actions" at bounding box center [632, 26] width 1031 height 18
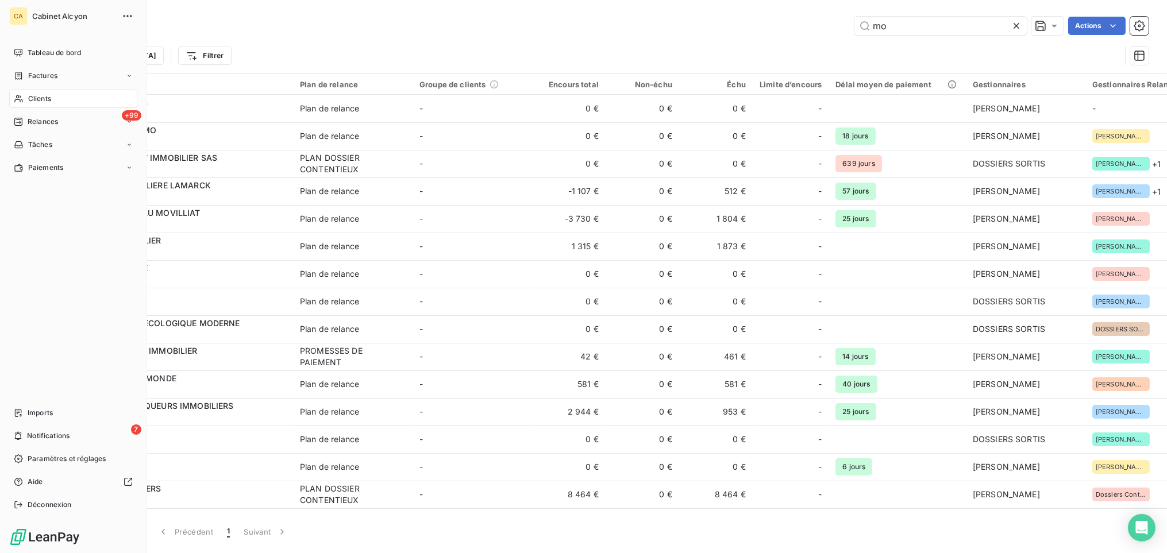
click at [49, 94] on span "Clients" at bounding box center [39, 99] width 23 height 10
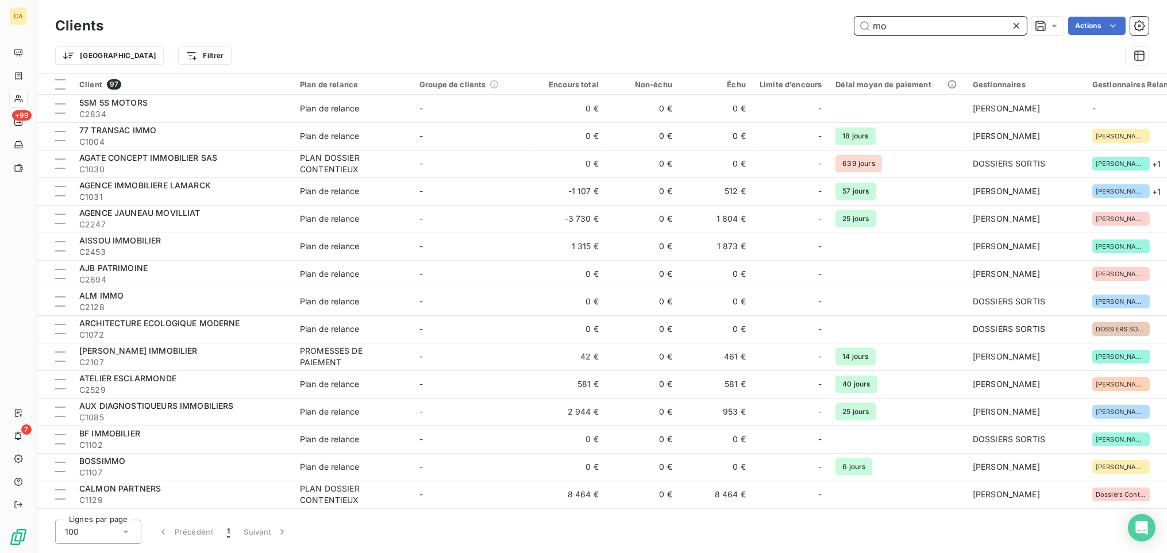
drag, startPoint x: 931, startPoint y: 26, endPoint x: 826, endPoint y: 32, distance: 104.7
click at [810, 32] on div "mo Actions" at bounding box center [632, 26] width 1031 height 18
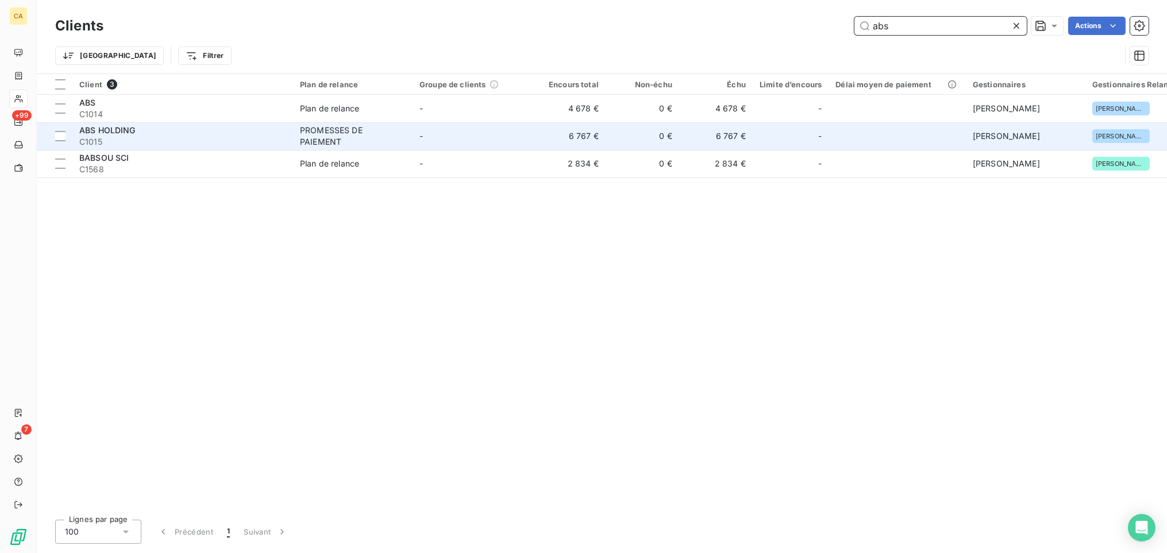
type input "abs"
click at [134, 128] on span "ABS HOLDING" at bounding box center [107, 130] width 56 height 10
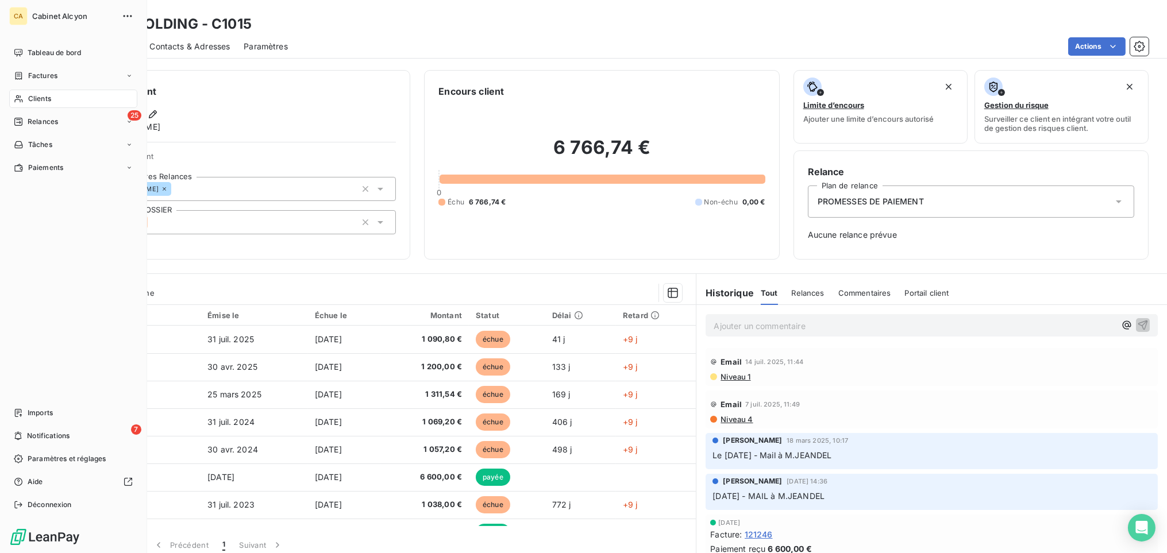
click at [28, 95] on span "Clients" at bounding box center [39, 99] width 23 height 10
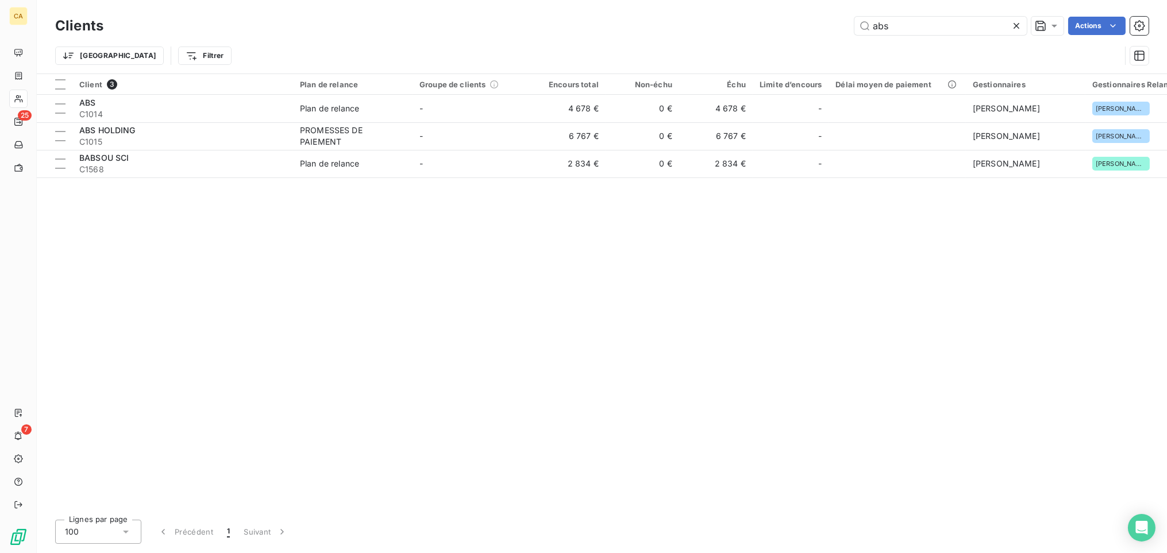
drag, startPoint x: 898, startPoint y: 26, endPoint x: 569, endPoint y: 42, distance: 329.0
click at [569, 42] on div "Clients abs Actions Trier Filtrer" at bounding box center [601, 44] width 1093 height 60
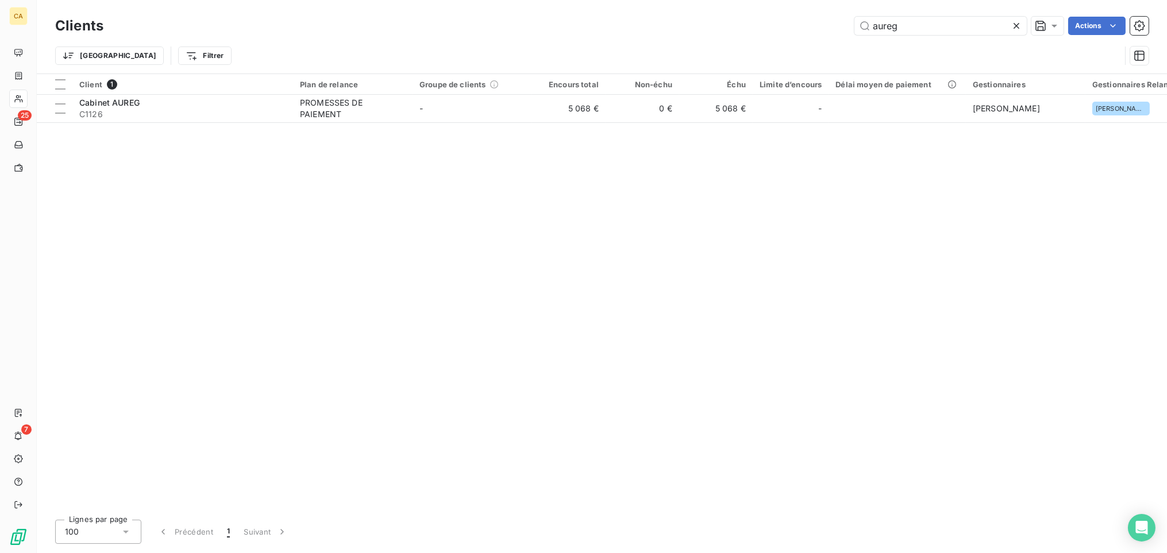
type input "aureg"
click at [497, 176] on div "Client 1 Plan de relance Groupe de clients Encours total Non-échu Échu Limite d…" at bounding box center [602, 292] width 1130 height 437
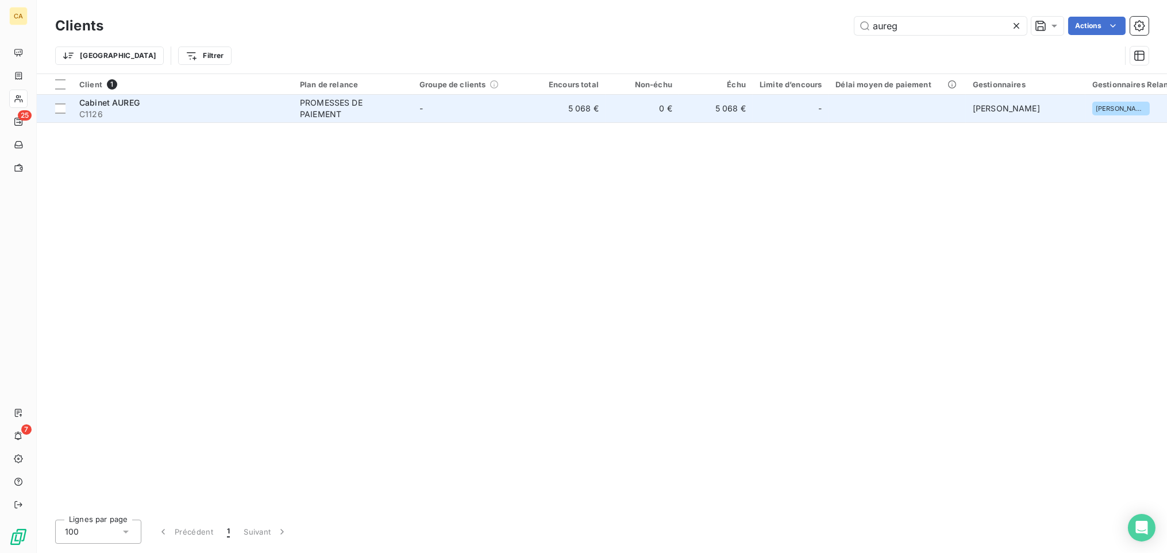
click at [131, 106] on span "Cabinet AUREG" at bounding box center [109, 103] width 60 height 10
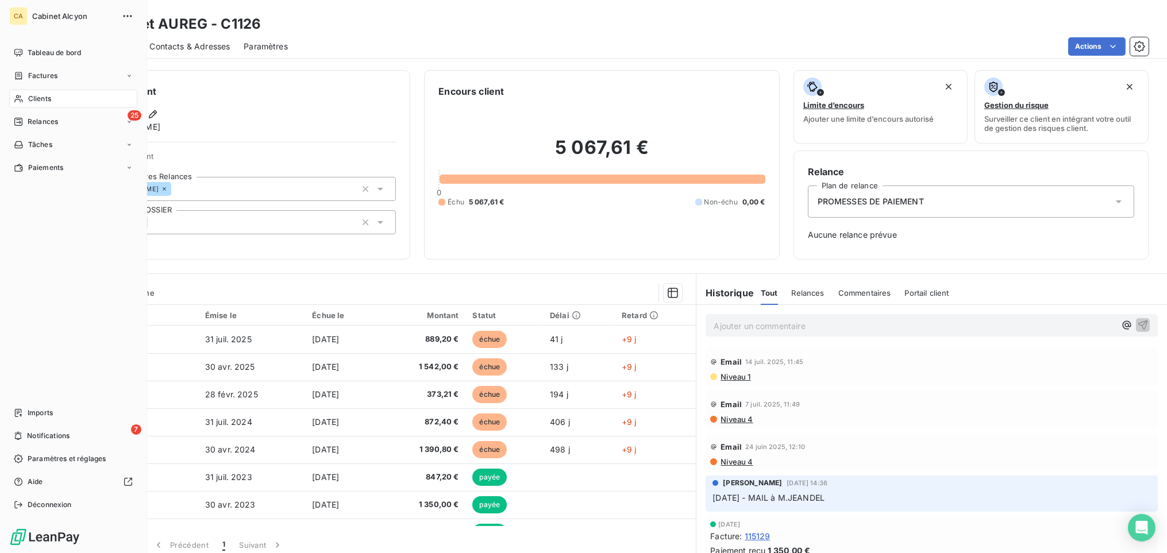
click at [41, 98] on span "Clients" at bounding box center [39, 99] width 23 height 10
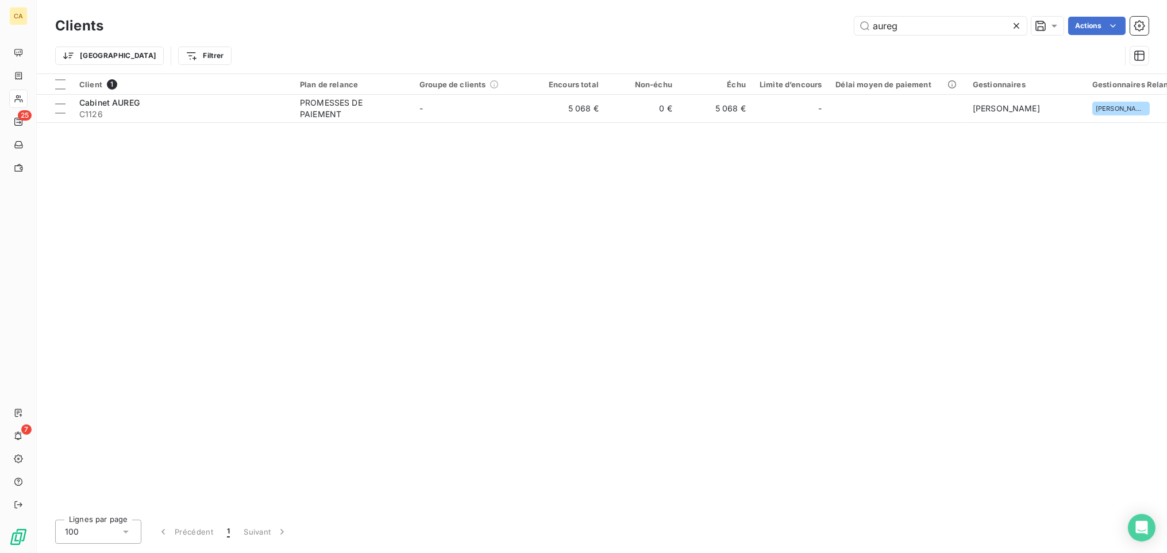
drag, startPoint x: 916, startPoint y: 24, endPoint x: 757, endPoint y: 30, distance: 159.3
click at [757, 30] on div "aureg Actions" at bounding box center [632, 26] width 1031 height 18
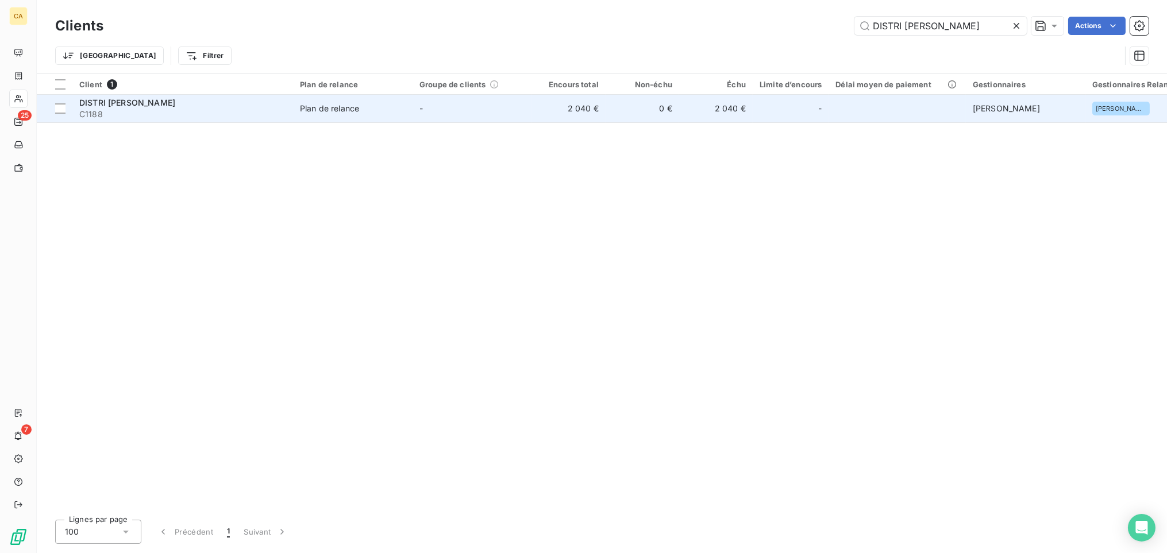
type input "DISTRI [PERSON_NAME]"
click at [135, 109] on span "C1188" at bounding box center [182, 114] width 207 height 11
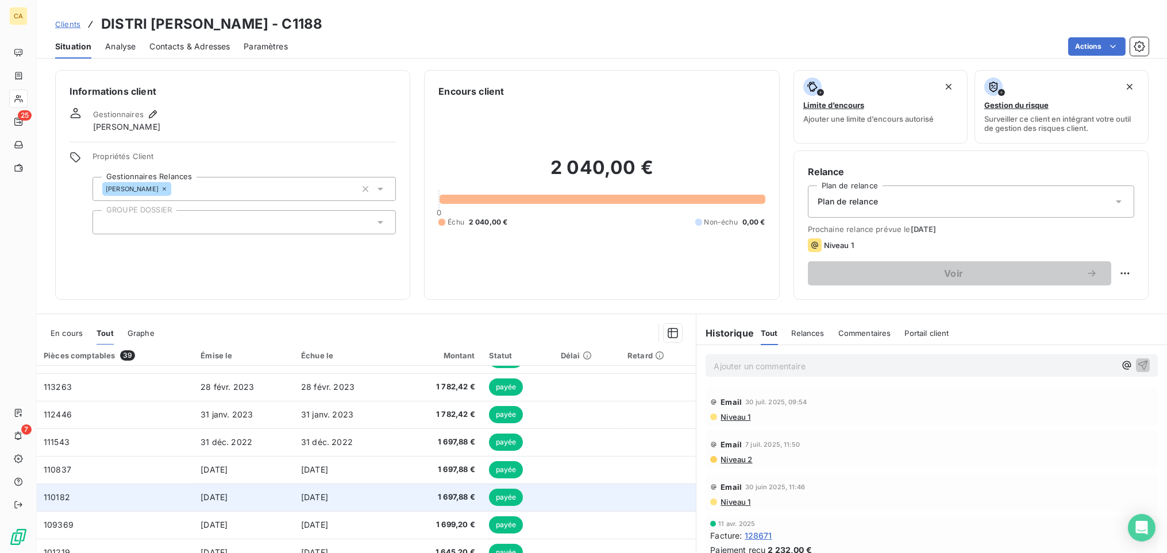
scroll to position [47, 0]
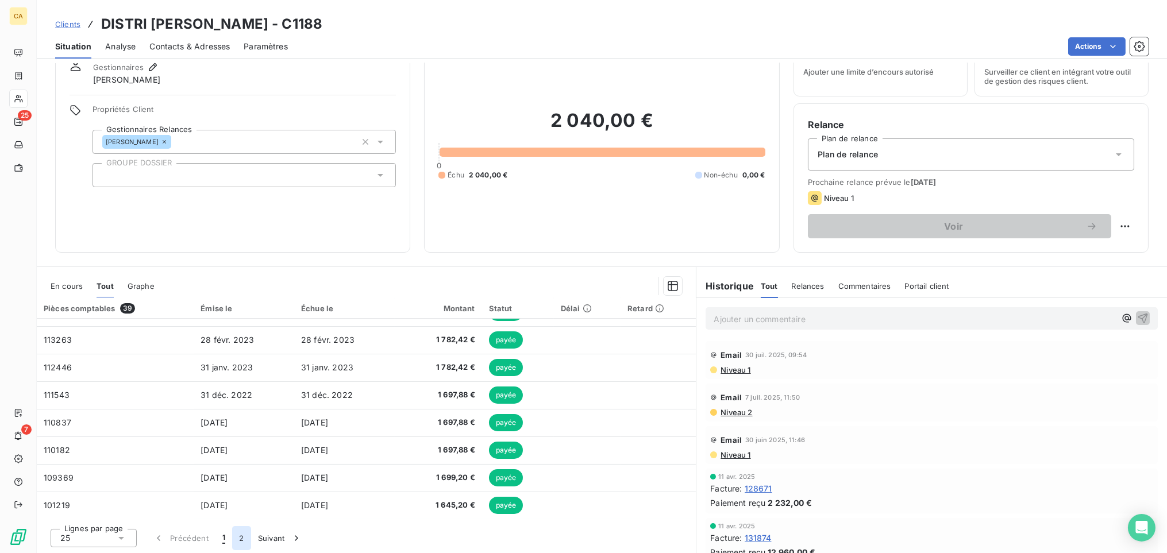
click at [243, 539] on button "2" at bounding box center [241, 538] width 18 height 24
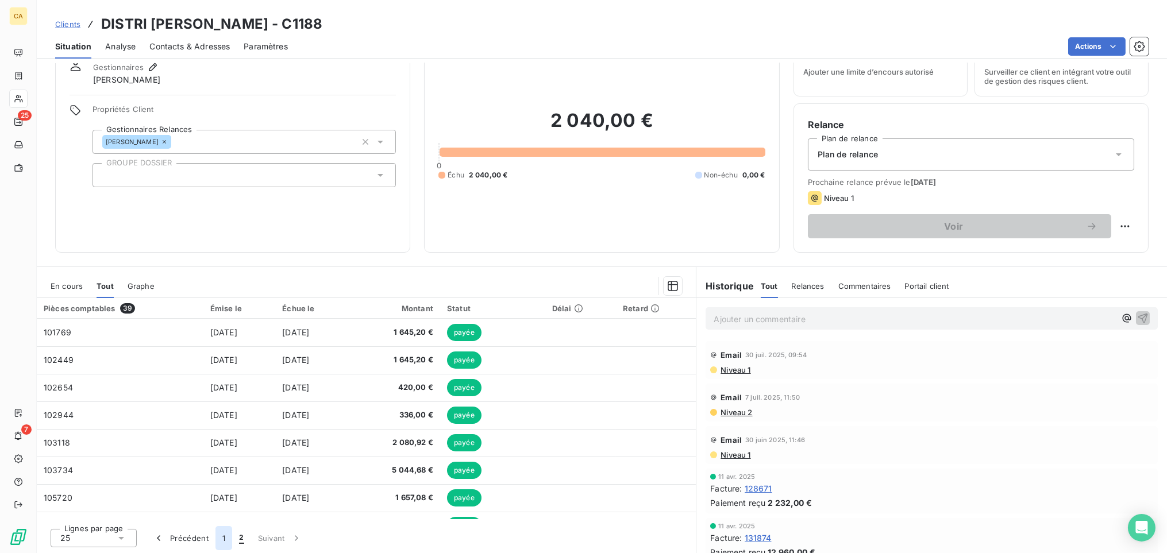
click at [224, 539] on button "1" at bounding box center [223, 538] width 17 height 24
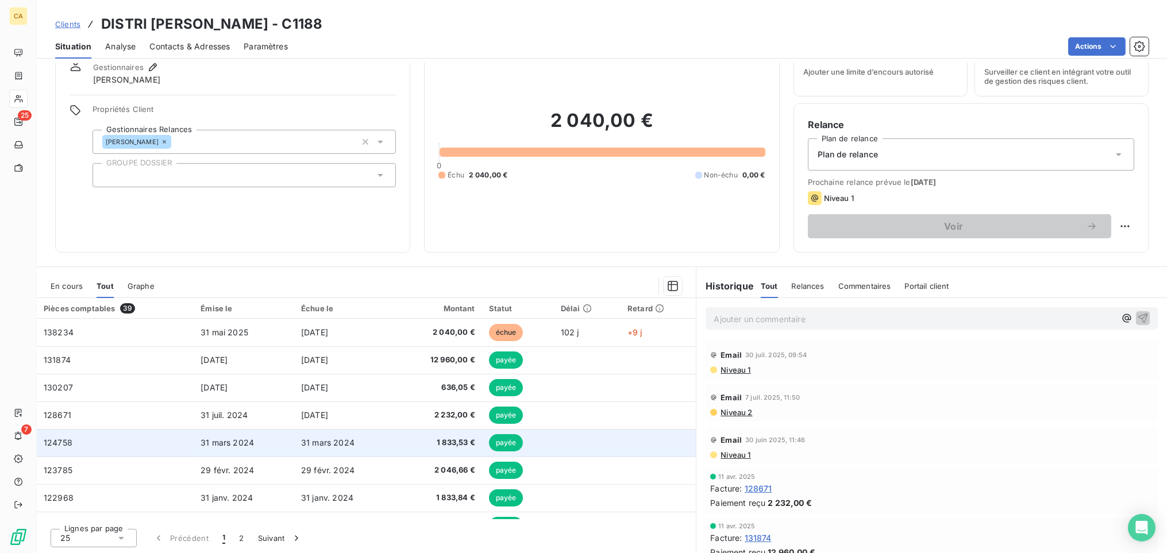
scroll to position [0, 0]
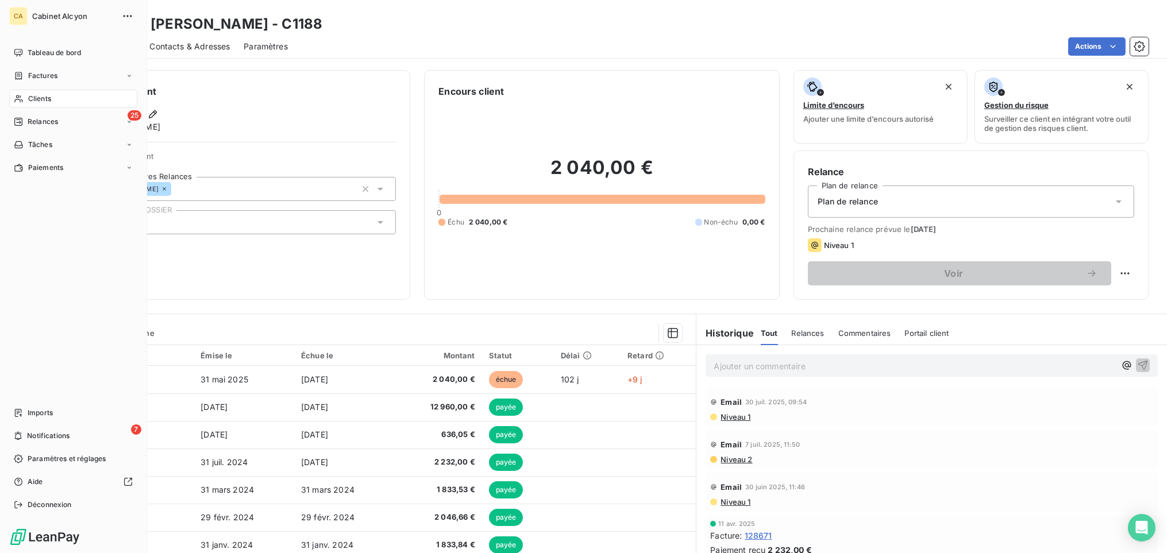
click at [38, 101] on span "Clients" at bounding box center [39, 99] width 23 height 10
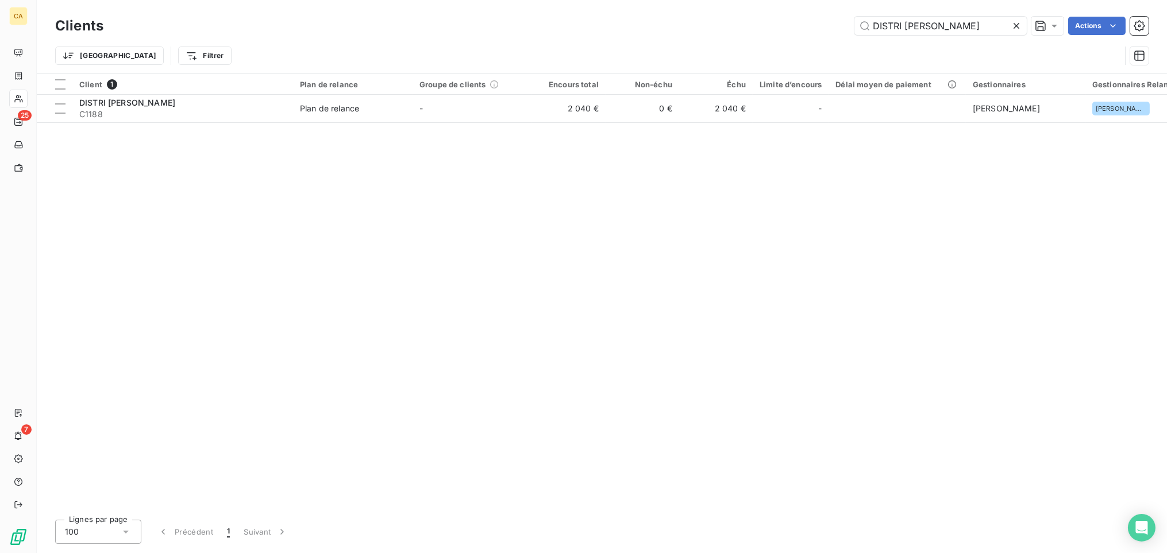
drag, startPoint x: 934, startPoint y: 30, endPoint x: 847, endPoint y: 32, distance: 86.8
click at [810, 32] on div "DISTRI [PERSON_NAME] Actions" at bounding box center [632, 26] width 1031 height 18
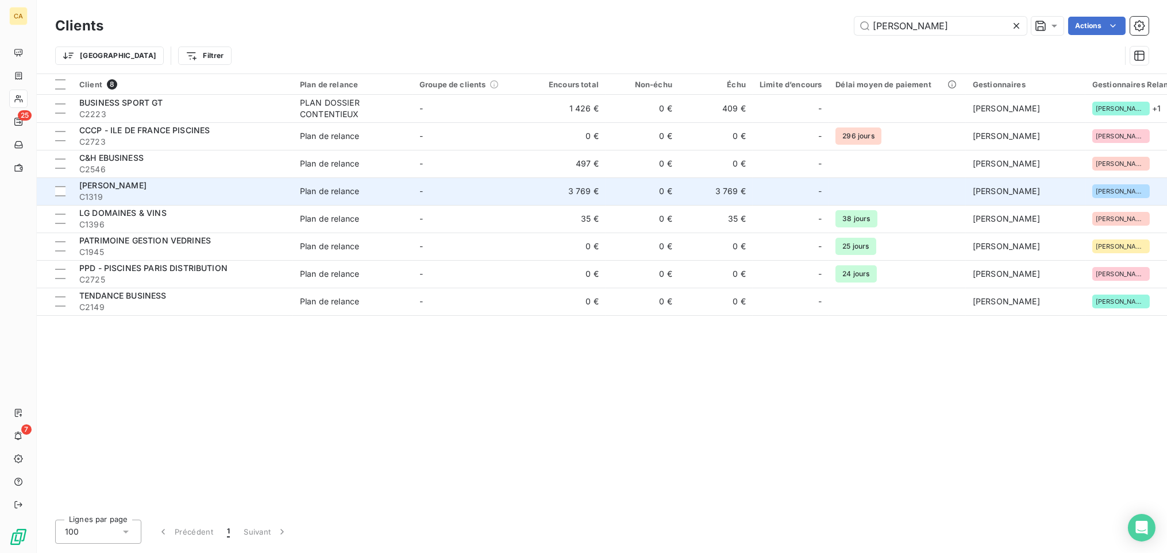
type input "[PERSON_NAME]"
click at [398, 195] on span "Plan de relance" at bounding box center [353, 191] width 106 height 11
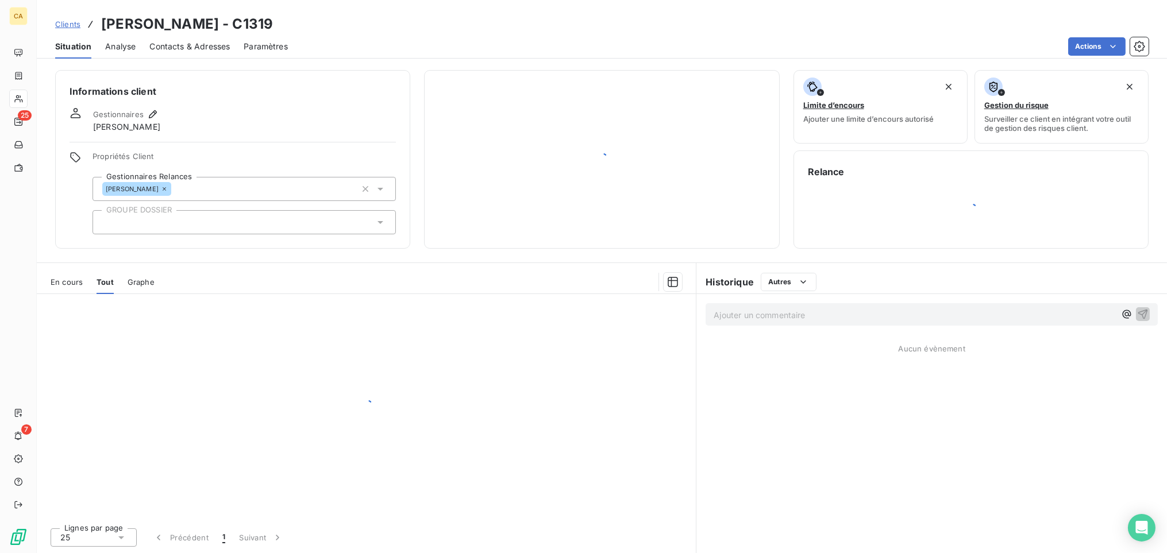
click at [398, 195] on div "Informations client Gestionnaires [PERSON_NAME] Propriétés Client Gestionnaires…" at bounding box center [232, 159] width 355 height 179
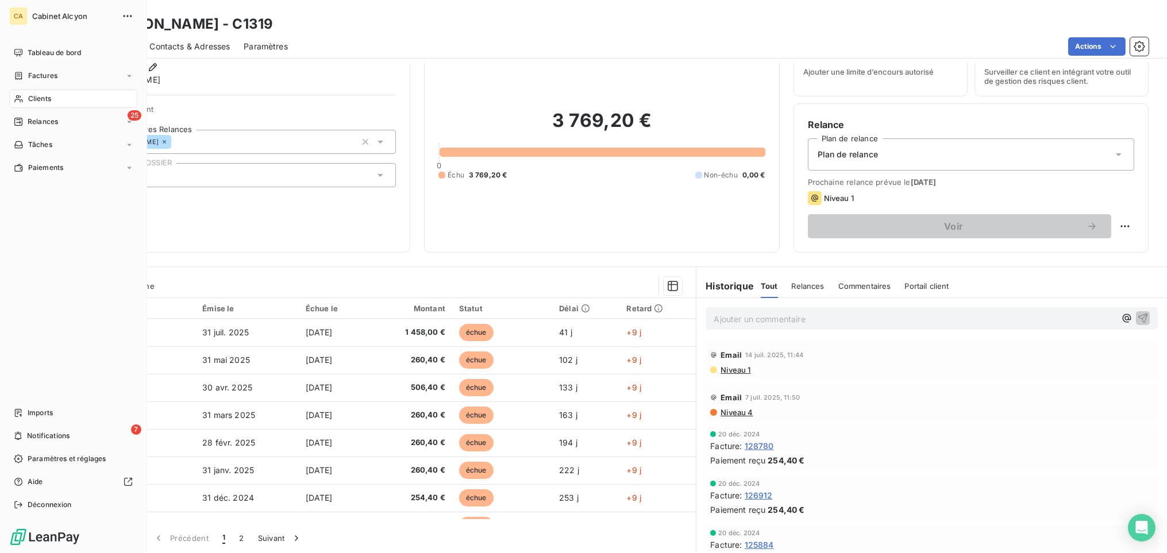
click at [38, 104] on div "Clients" at bounding box center [73, 99] width 128 height 18
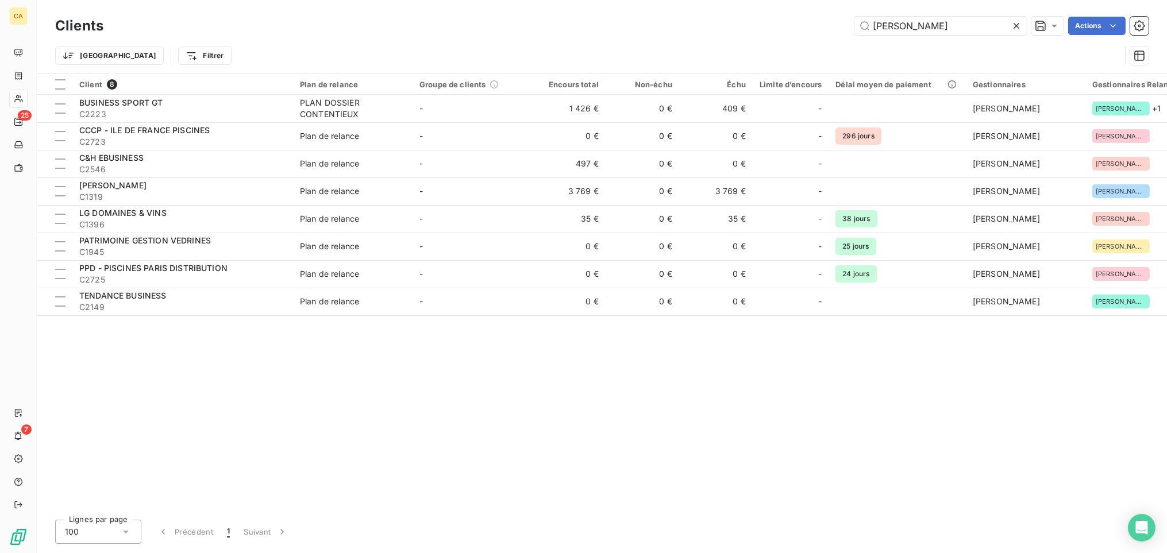
drag, startPoint x: 933, startPoint y: 32, endPoint x: 816, endPoint y: 20, distance: 116.7
click at [810, 20] on div "[PERSON_NAME] Actions" at bounding box center [632, 26] width 1031 height 18
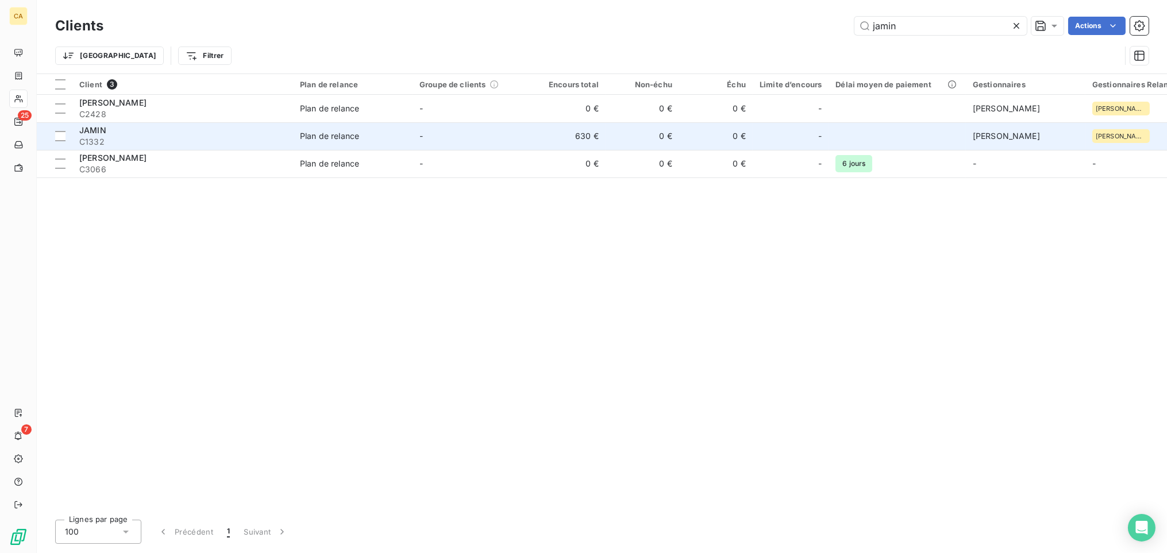
type input "jamin"
click at [164, 139] on span "C1332" at bounding box center [182, 141] width 207 height 11
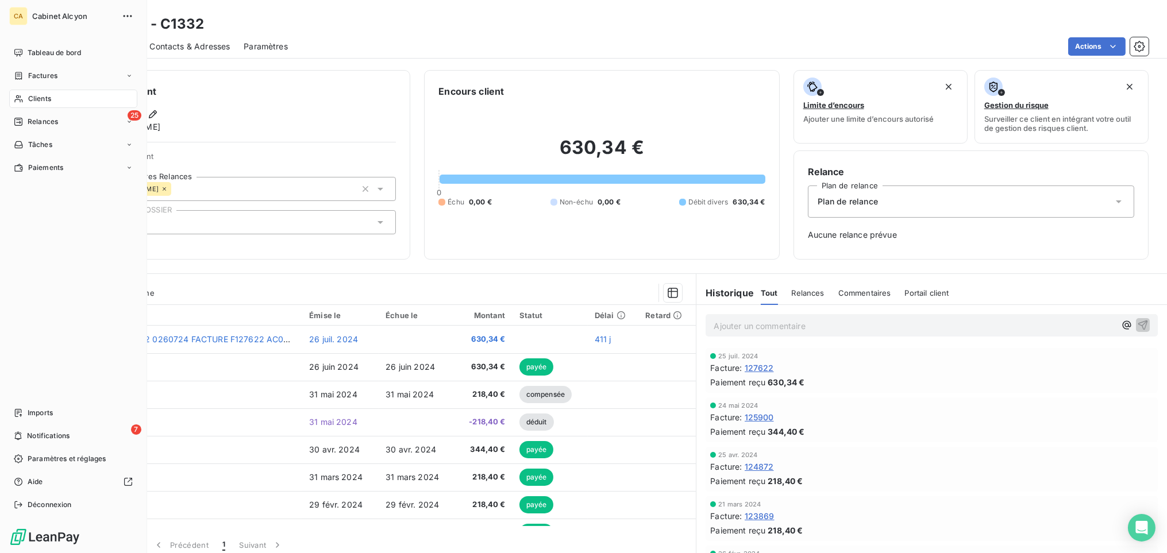
click at [32, 98] on span "Clients" at bounding box center [39, 99] width 23 height 10
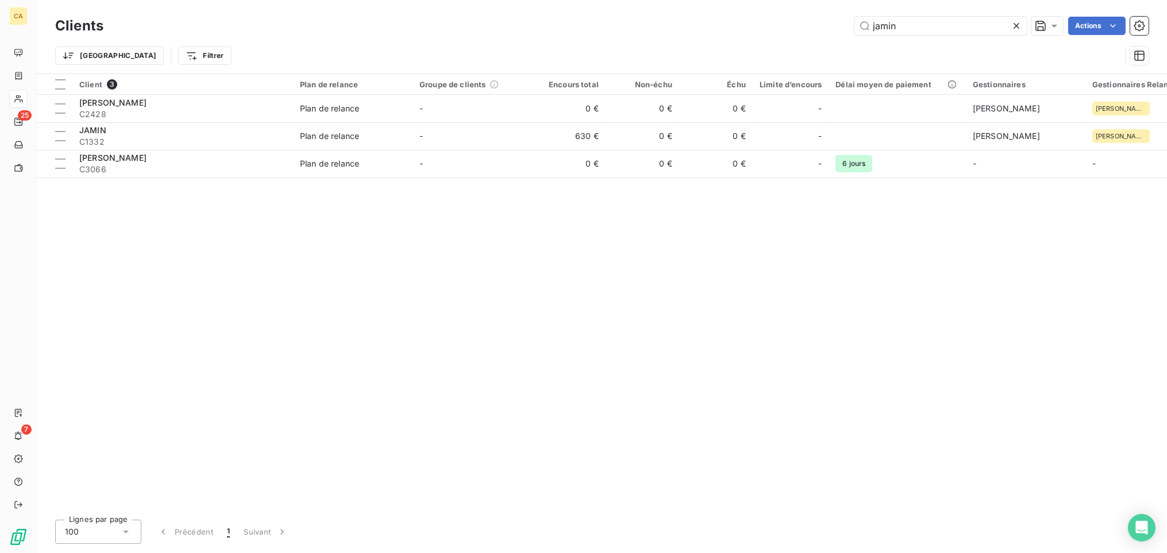
drag, startPoint x: 916, startPoint y: 27, endPoint x: 818, endPoint y: 25, distance: 98.3
click at [810, 25] on div "jamin Actions" at bounding box center [632, 26] width 1031 height 18
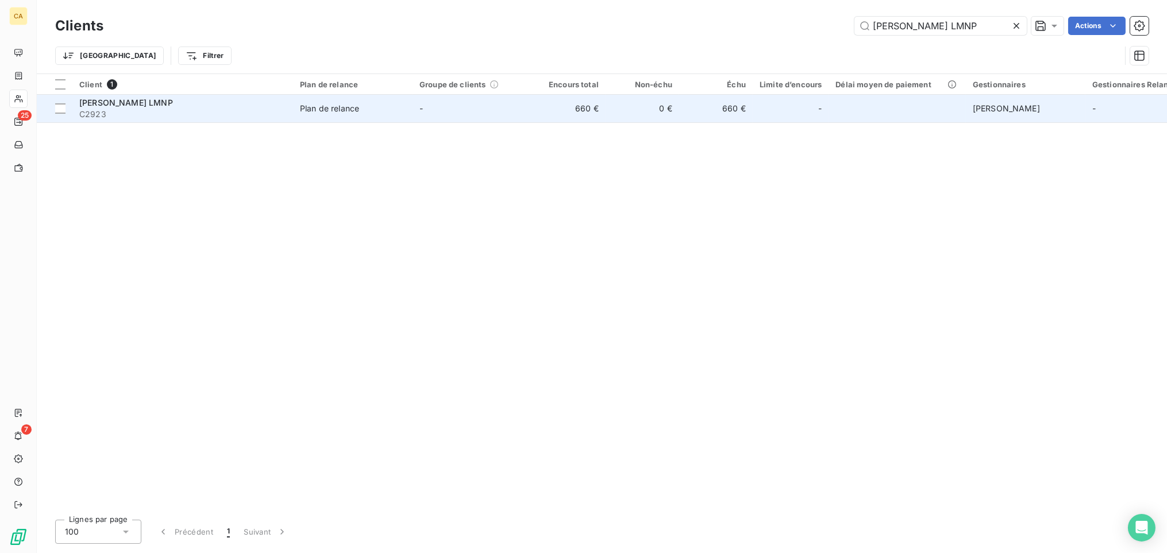
type input "[PERSON_NAME] LMNP"
click at [145, 100] on span "[PERSON_NAME] LMNP" at bounding box center [126, 103] width 94 height 10
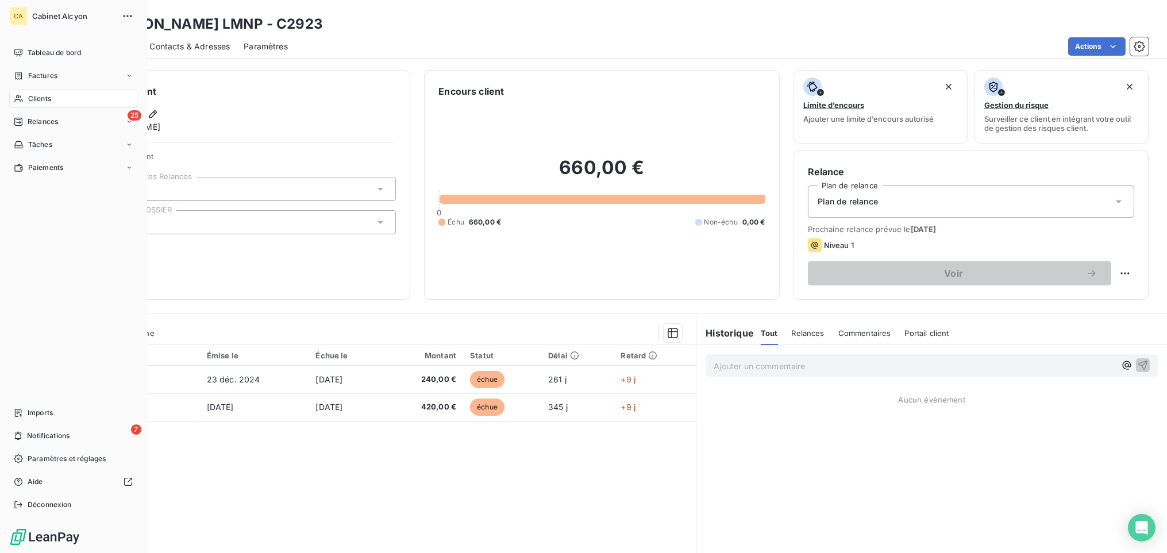
click at [48, 96] on span "Clients" at bounding box center [39, 99] width 23 height 10
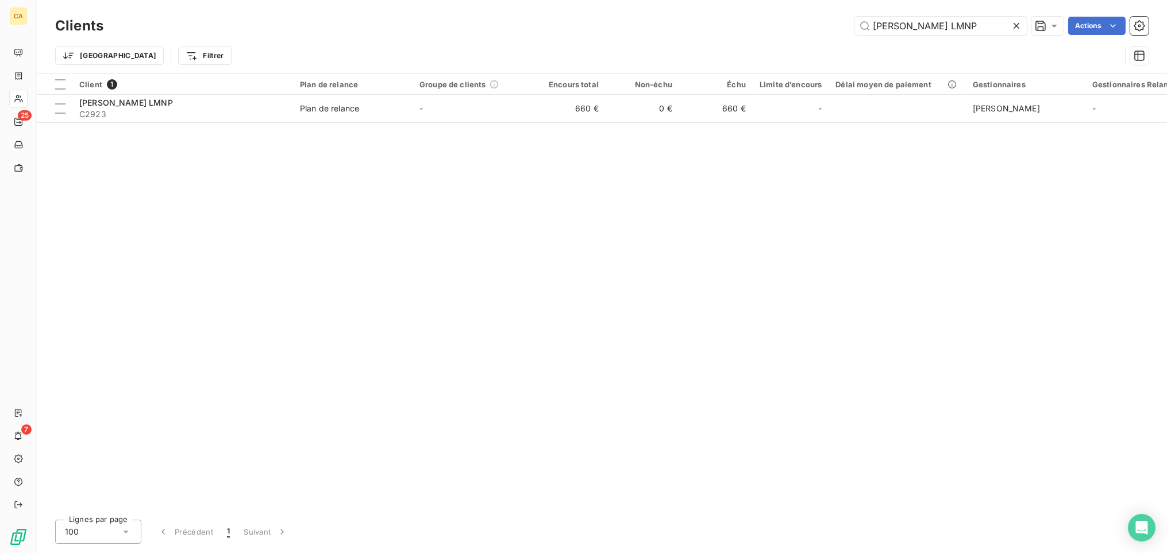
drag, startPoint x: 988, startPoint y: 20, endPoint x: 818, endPoint y: 29, distance: 170.3
click at [810, 29] on div "[PERSON_NAME] LMNP Actions" at bounding box center [632, 26] width 1031 height 18
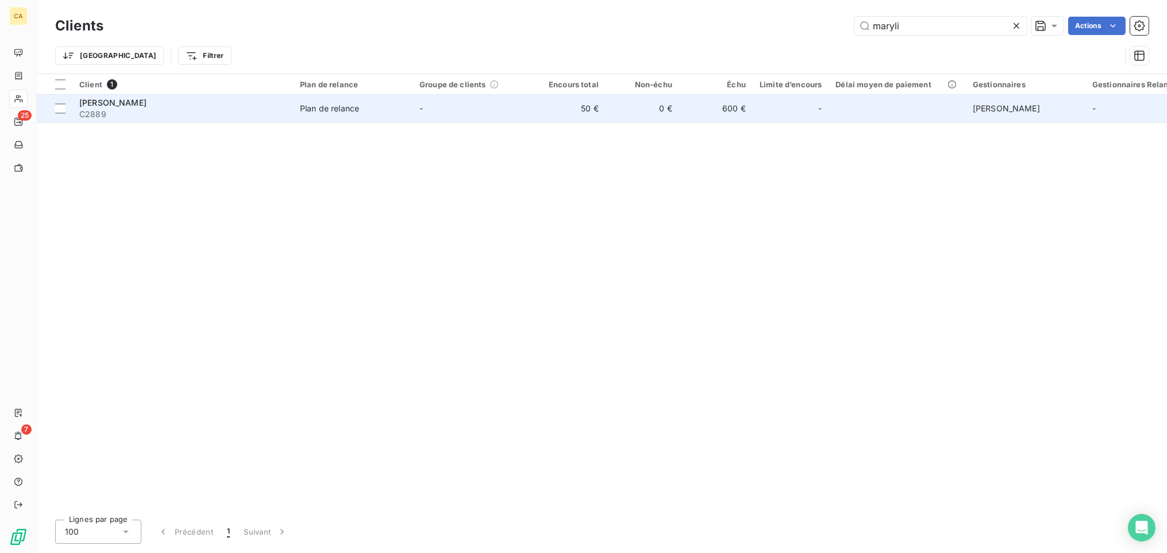
type input "maryli"
click at [122, 101] on span "[PERSON_NAME]" at bounding box center [112, 103] width 67 height 10
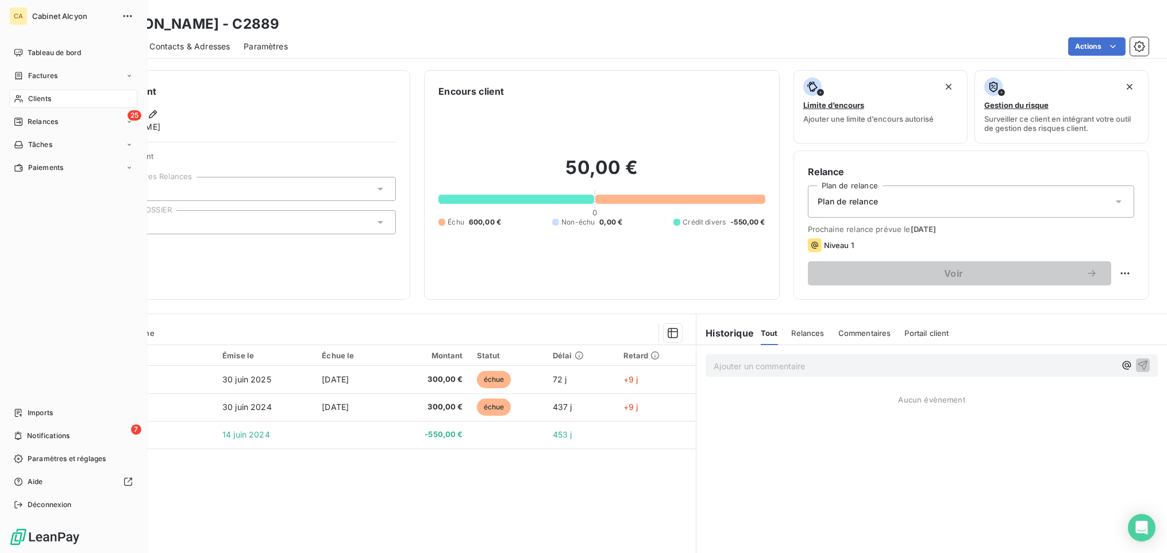
click at [41, 98] on span "Clients" at bounding box center [39, 99] width 23 height 10
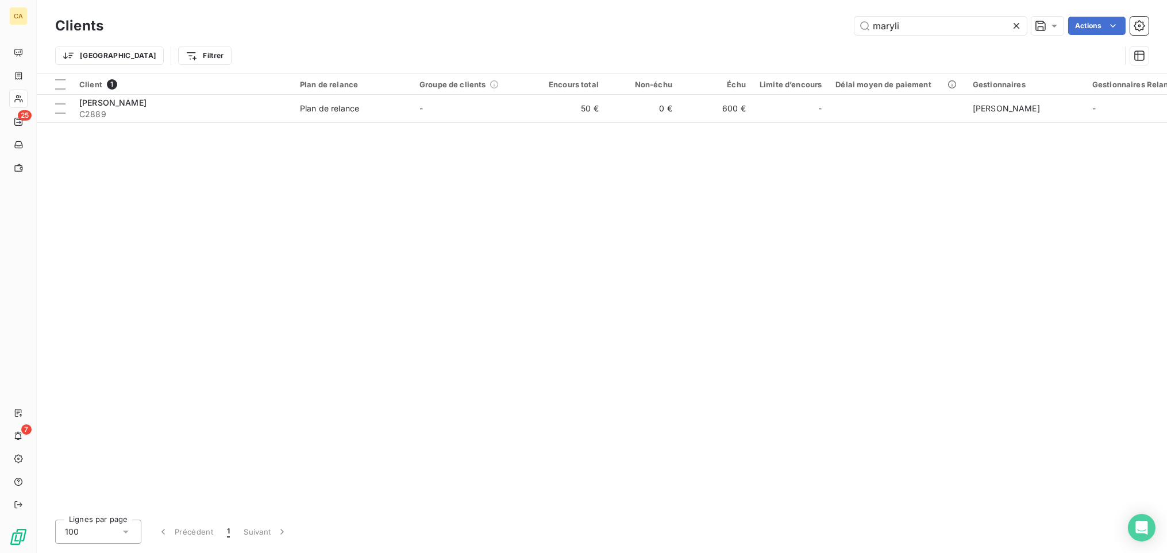
drag, startPoint x: 910, startPoint y: 20, endPoint x: 784, endPoint y: 29, distance: 126.1
click at [784, 29] on div "maryli Actions" at bounding box center [632, 26] width 1031 height 18
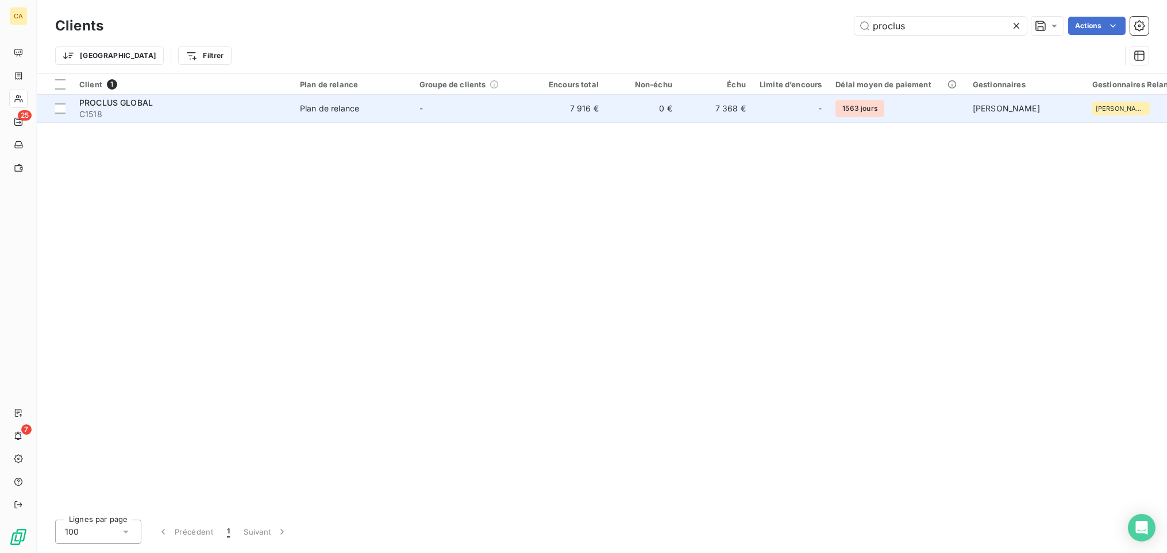
type input "proclus"
click at [138, 105] on span "PROCLUS GLOBAL" at bounding box center [116, 103] width 74 height 10
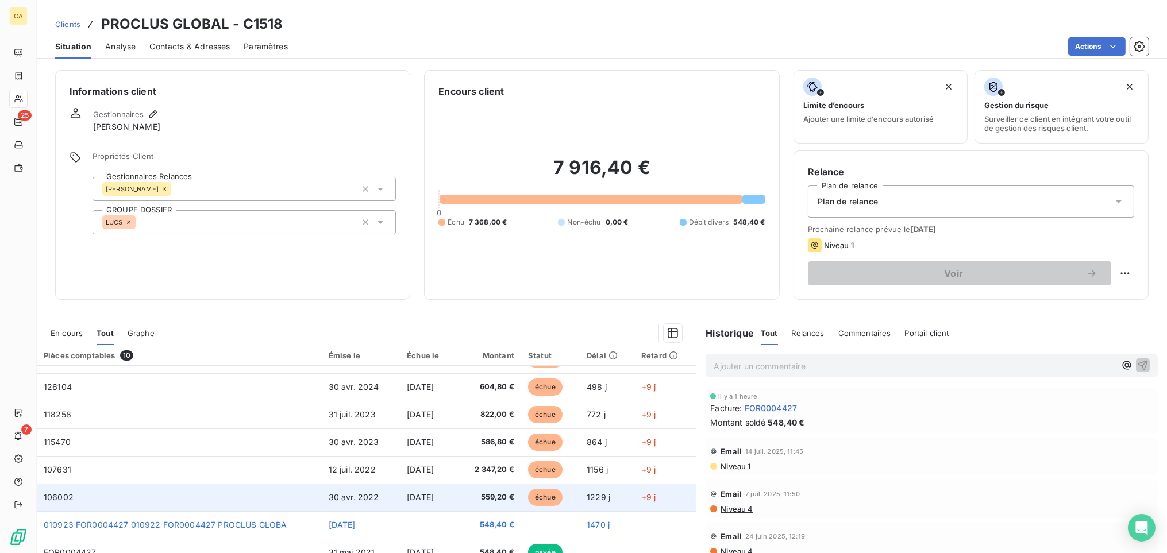
scroll to position [47, 0]
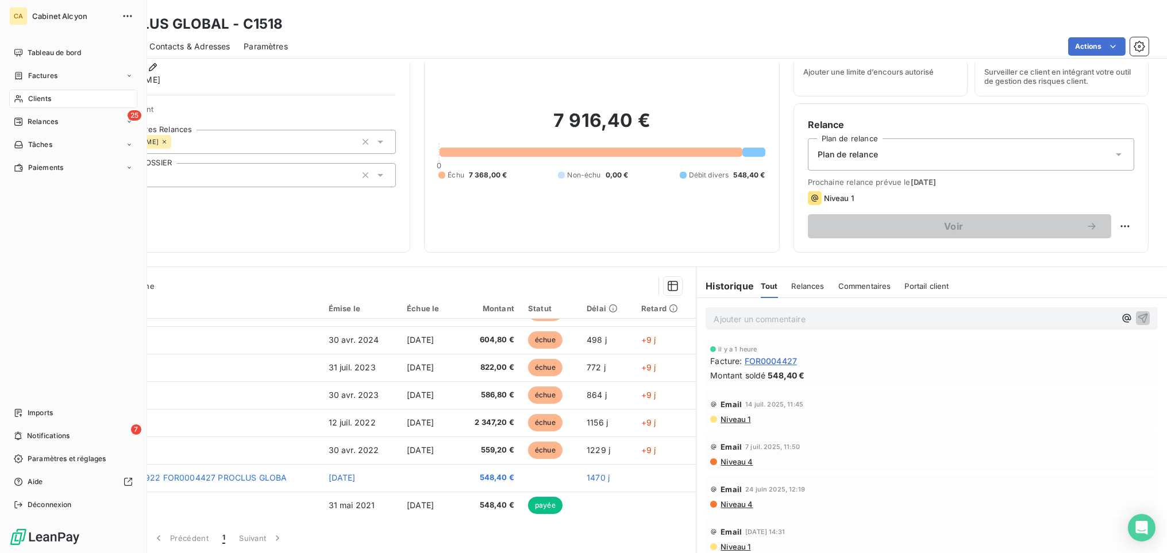
click at [33, 95] on span "Clients" at bounding box center [39, 99] width 23 height 10
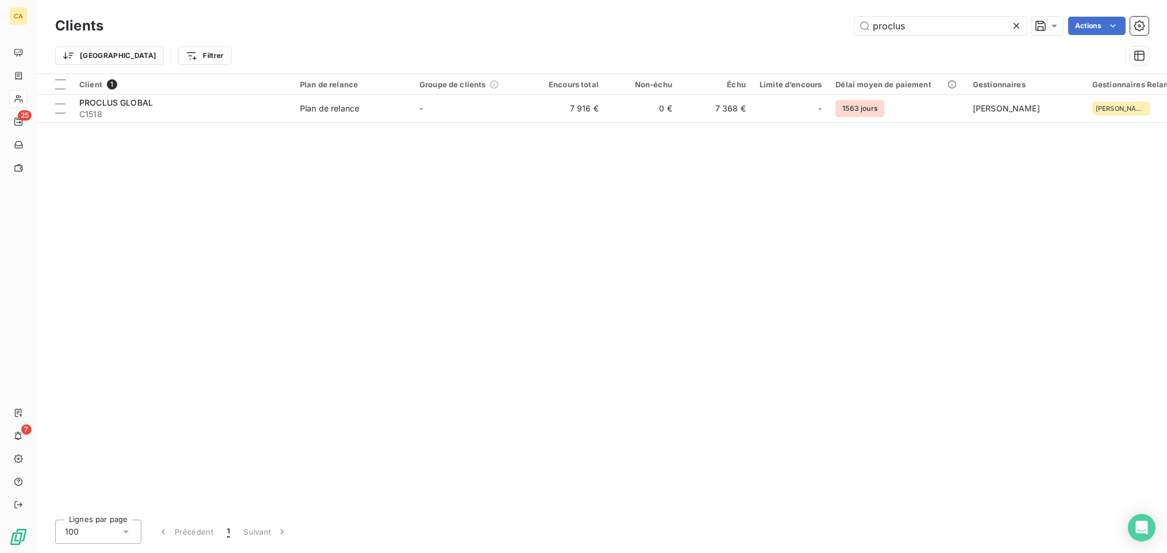
drag, startPoint x: 915, startPoint y: 29, endPoint x: 837, endPoint y: 18, distance: 79.4
click at [799, 26] on div "proclus Actions" at bounding box center [632, 26] width 1031 height 18
type input "mombini"
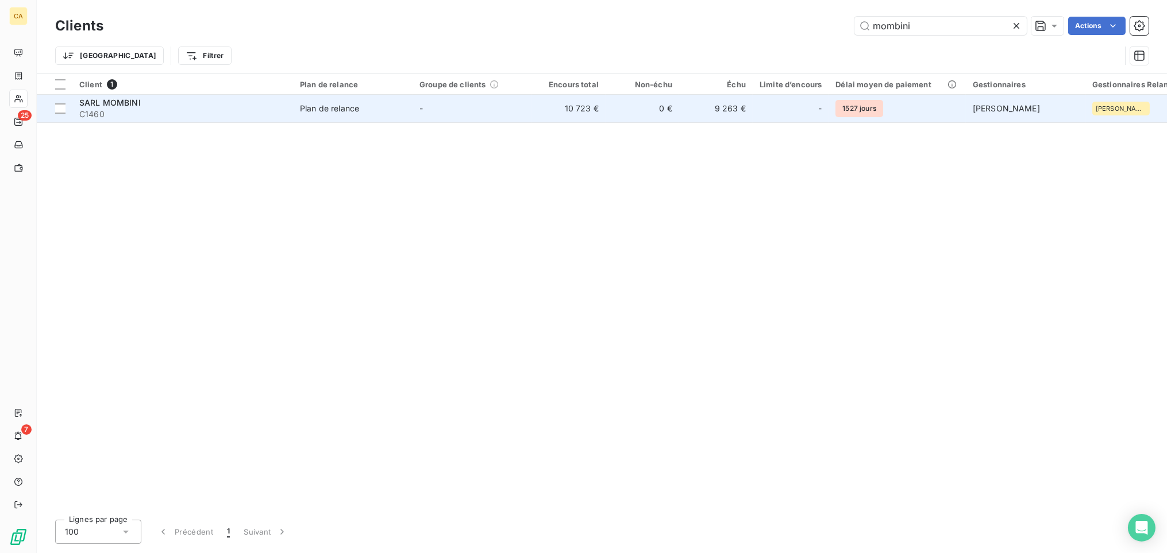
click at [128, 99] on span "SARL MOMBINI" at bounding box center [109, 103] width 61 height 10
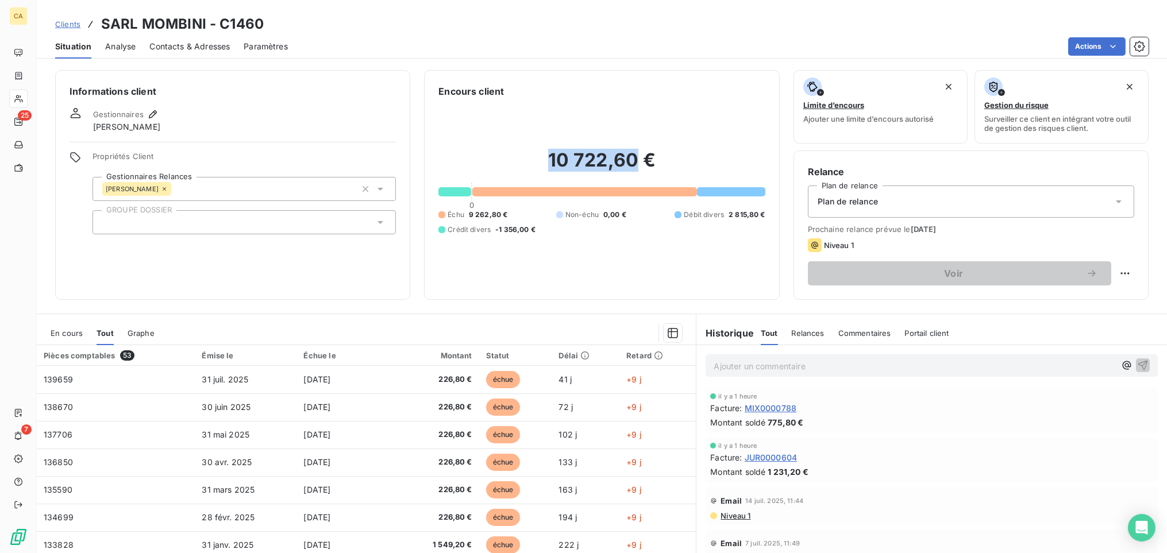
drag, startPoint x: 537, startPoint y: 161, endPoint x: 633, endPoint y: 163, distance: 96.5
click at [633, 163] on h2 "10 722,60 €" at bounding box center [601, 166] width 326 height 34
copy h2 "10 722,60"
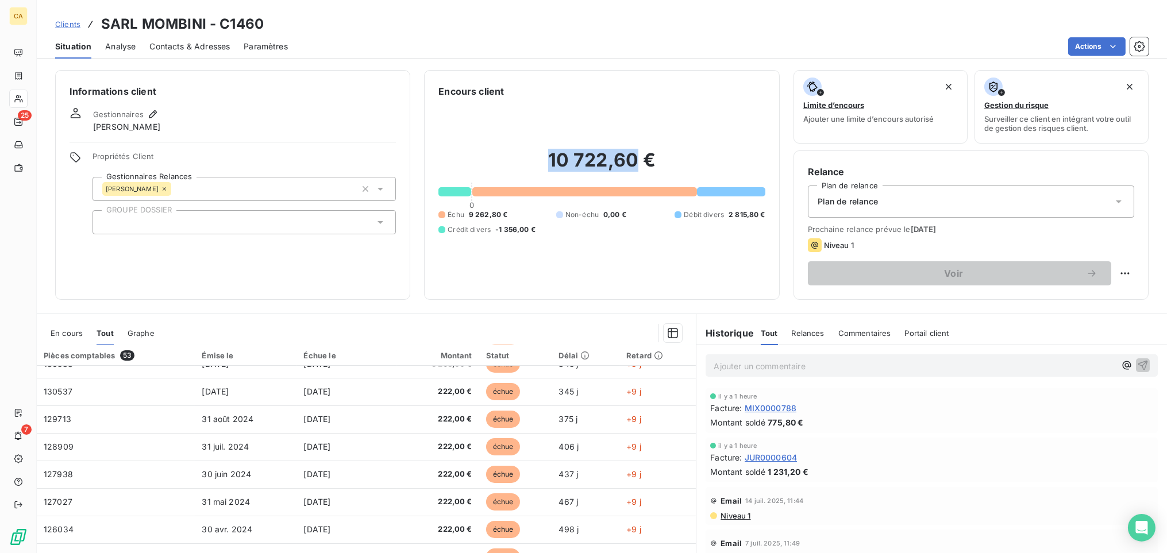
scroll to position [489, 0]
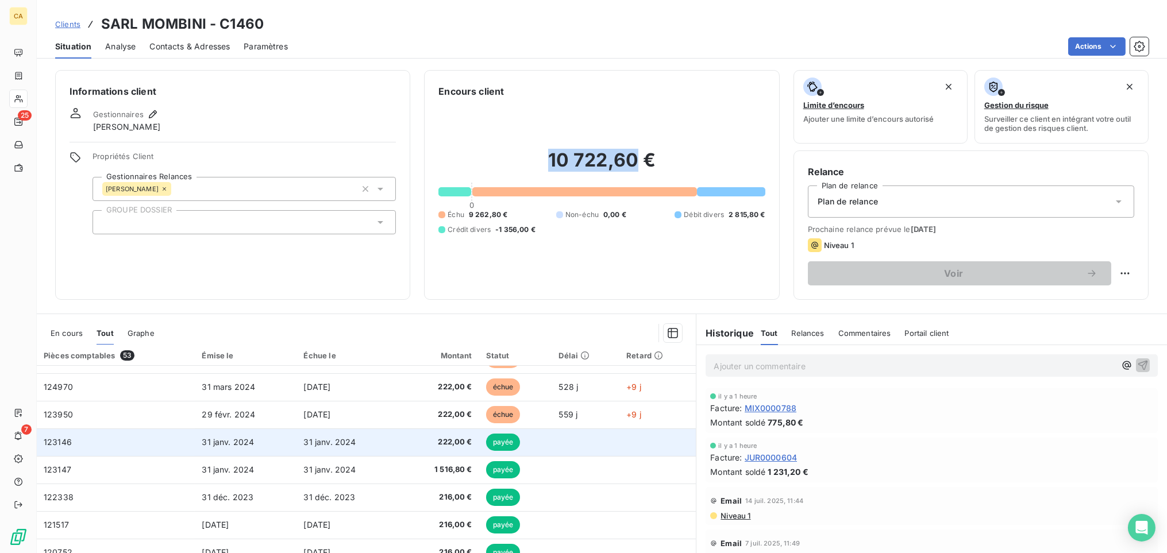
copy h2 "10 722,60"
